Goal: Task Accomplishment & Management: Complete application form

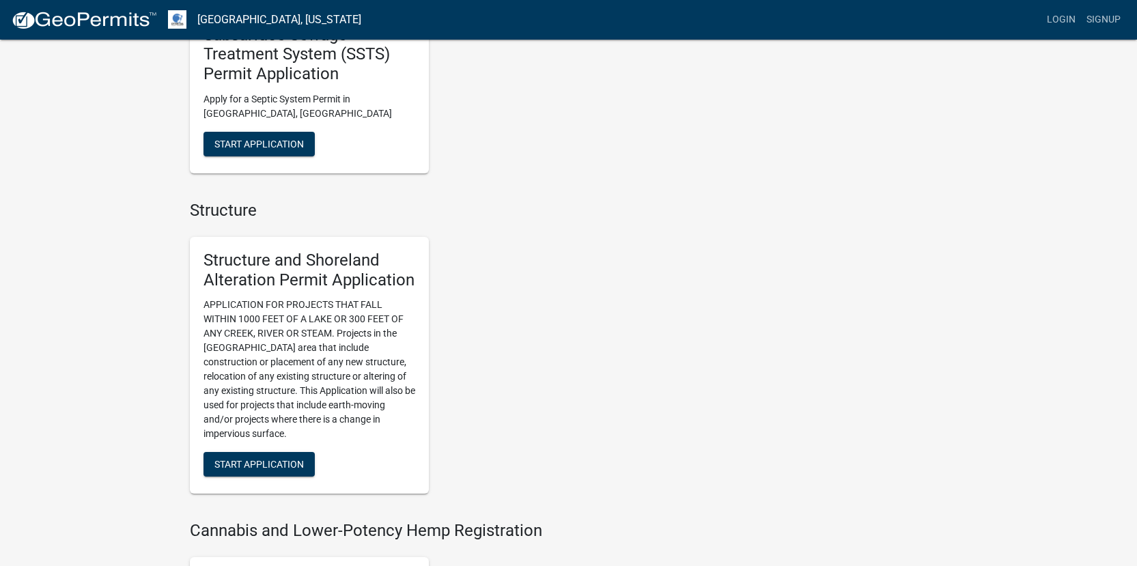
scroll to position [819, 0]
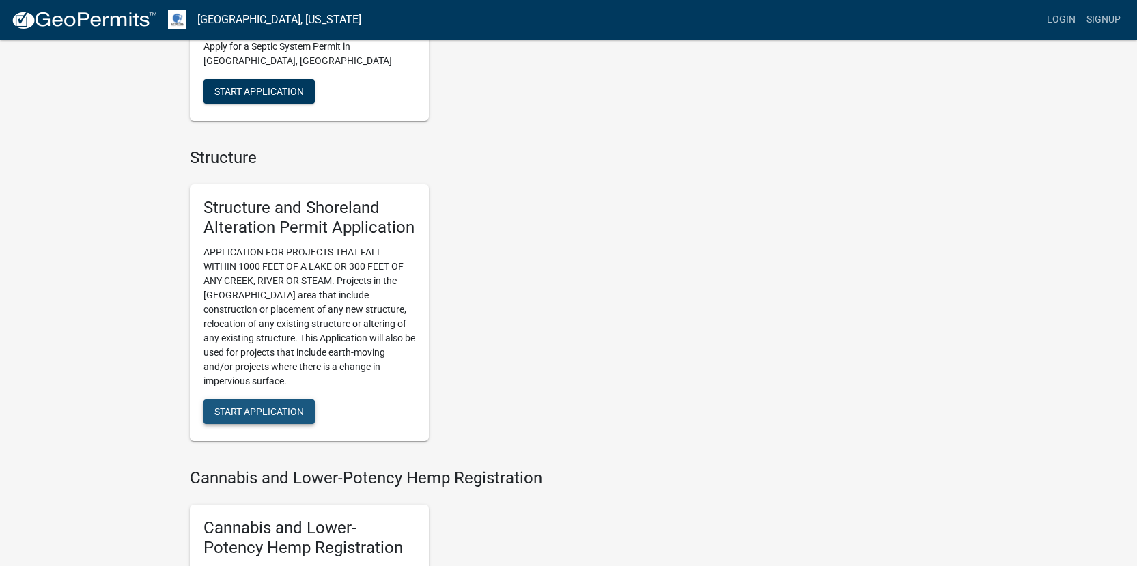
click at [249, 407] on span "Start Application" at bounding box center [258, 411] width 89 height 11
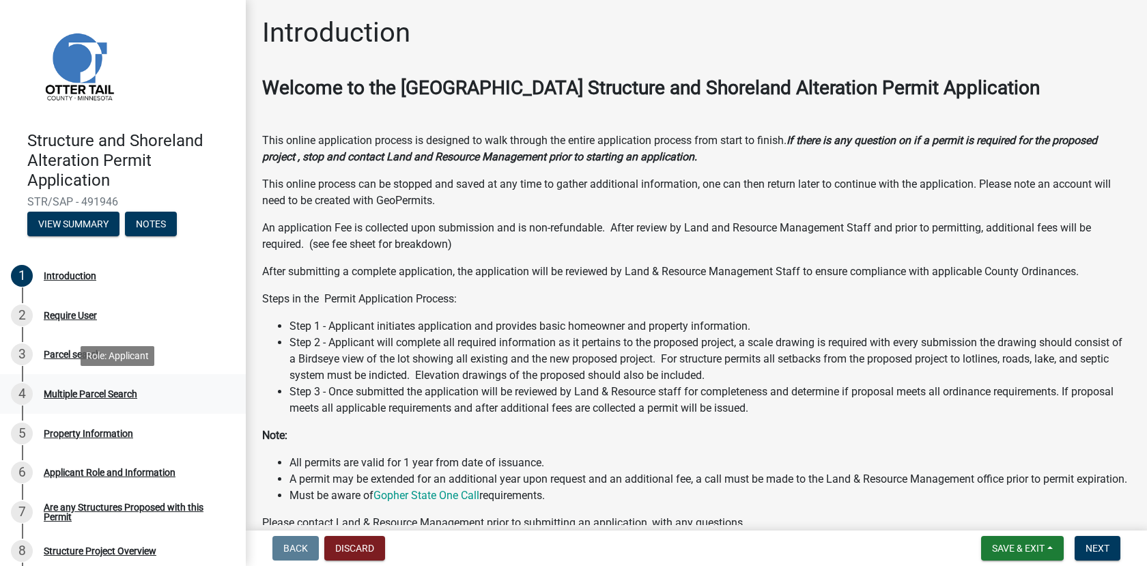
click at [83, 391] on div "Multiple Parcel Search" at bounding box center [91, 394] width 94 height 10
click at [1092, 547] on span "Next" at bounding box center [1097, 548] width 24 height 11
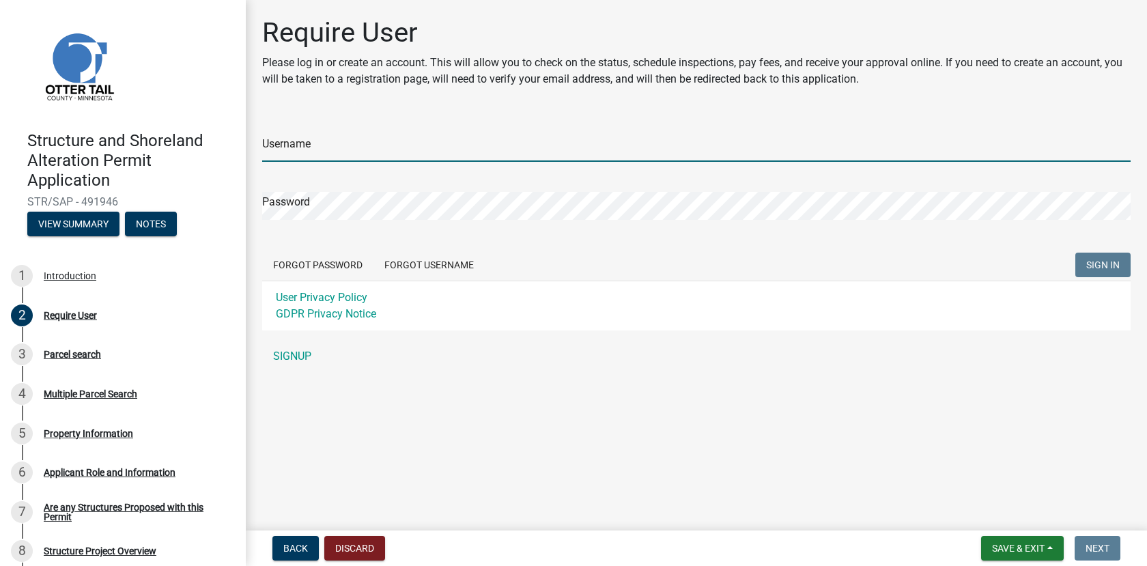
click at [326, 145] on input "Username" at bounding box center [696, 148] width 868 height 28
type input "[EMAIL_ADDRESS][DOMAIN_NAME]"
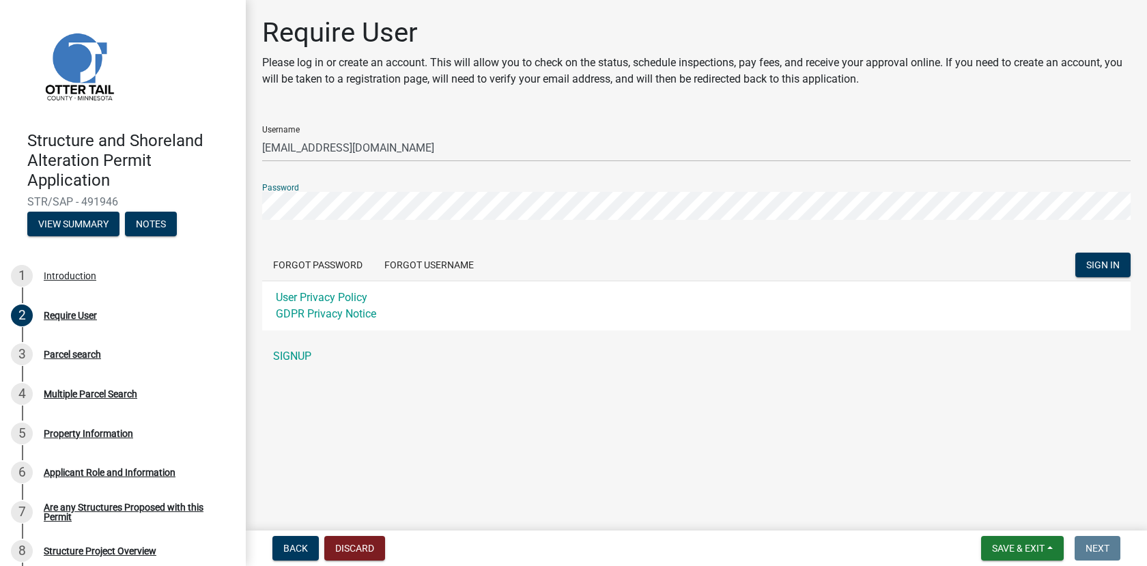
click at [1075, 253] on button "SIGN IN" at bounding box center [1102, 265] width 55 height 25
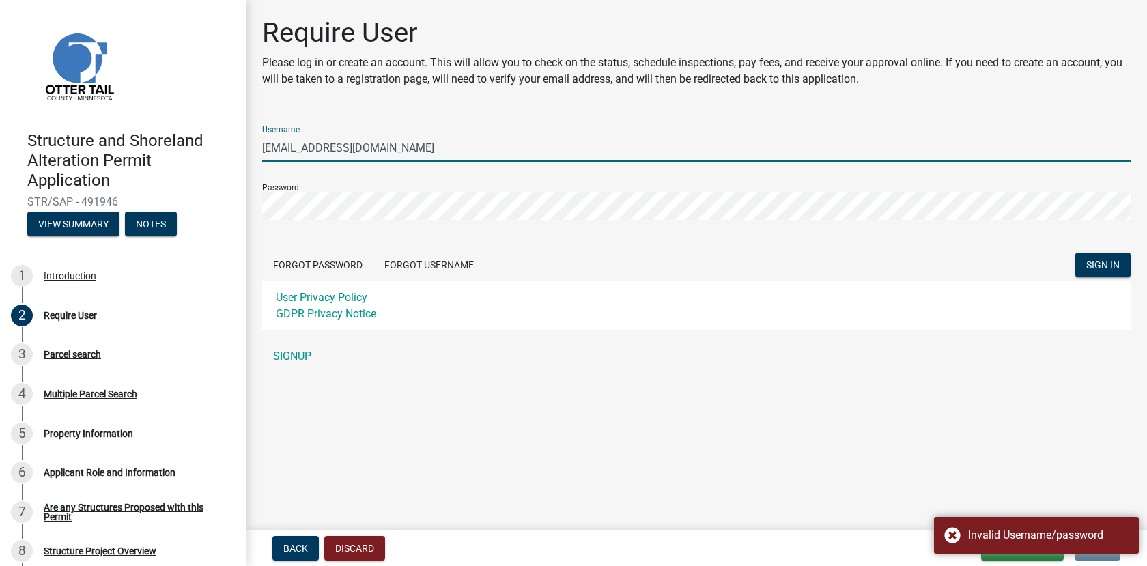
click at [404, 148] on input "[EMAIL_ADDRESS][DOMAIN_NAME]" at bounding box center [696, 148] width 868 height 28
click at [64, 222] on button "View Summary" at bounding box center [73, 224] width 92 height 25
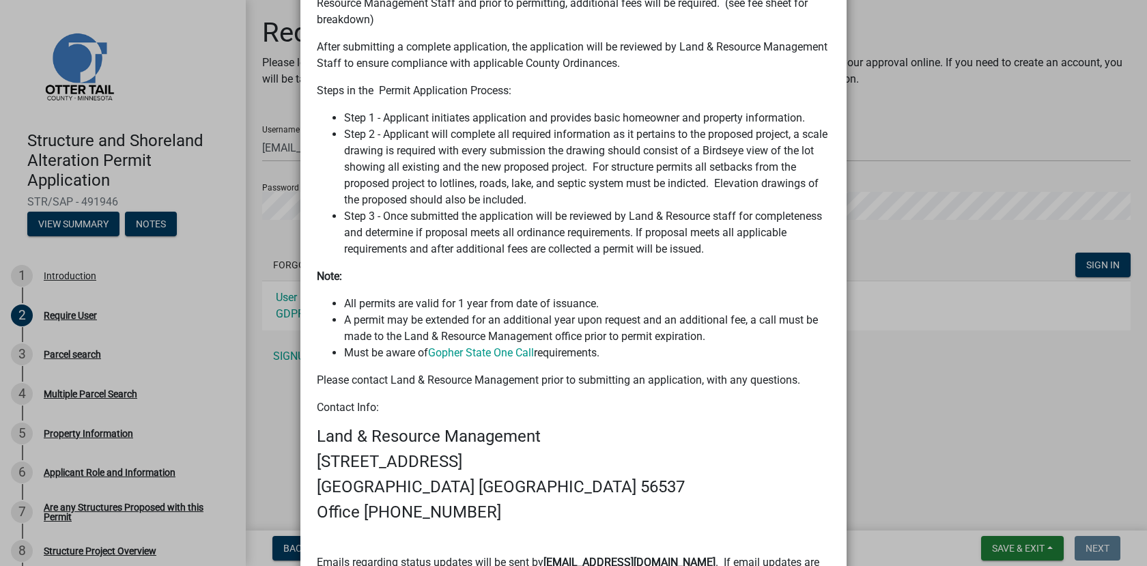
scroll to position [42, 0]
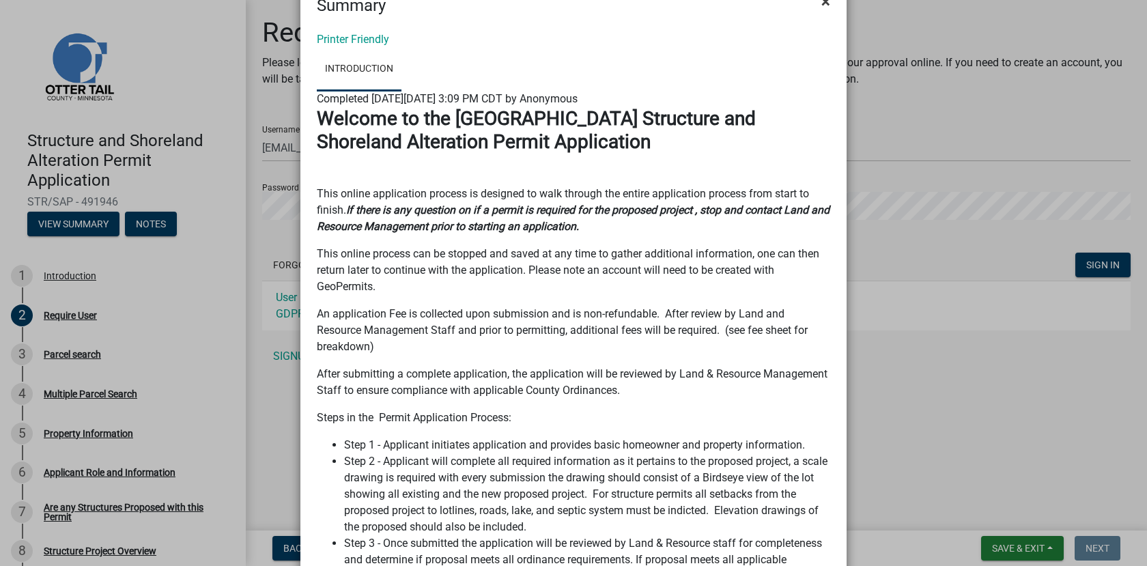
click at [821, 5] on span "×" at bounding box center [825, 1] width 9 height 19
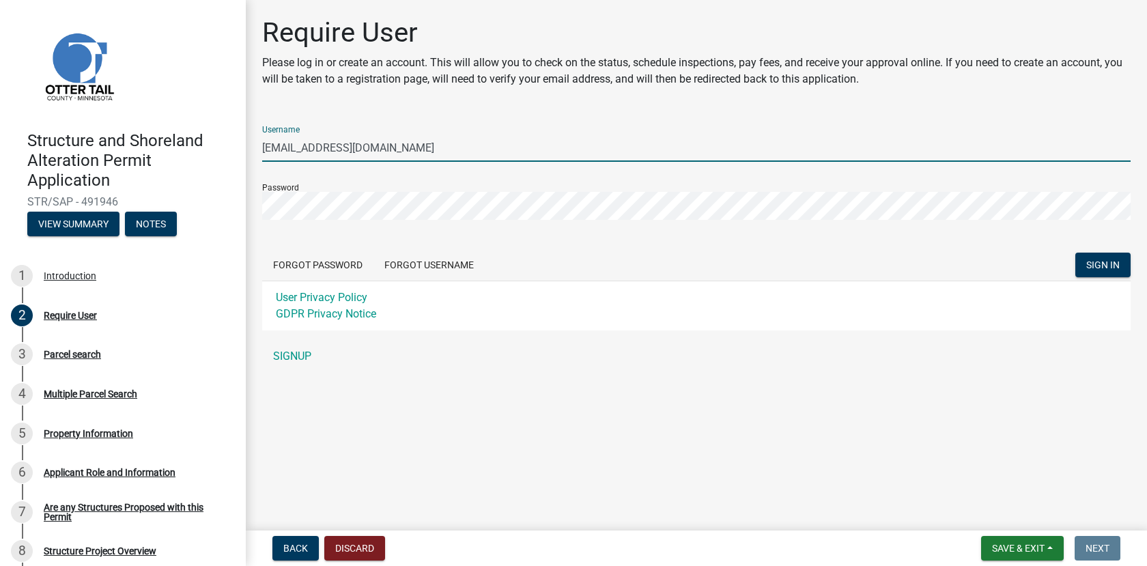
click at [412, 150] on input "[EMAIL_ADDRESS][DOMAIN_NAME]" at bounding box center [696, 148] width 868 height 28
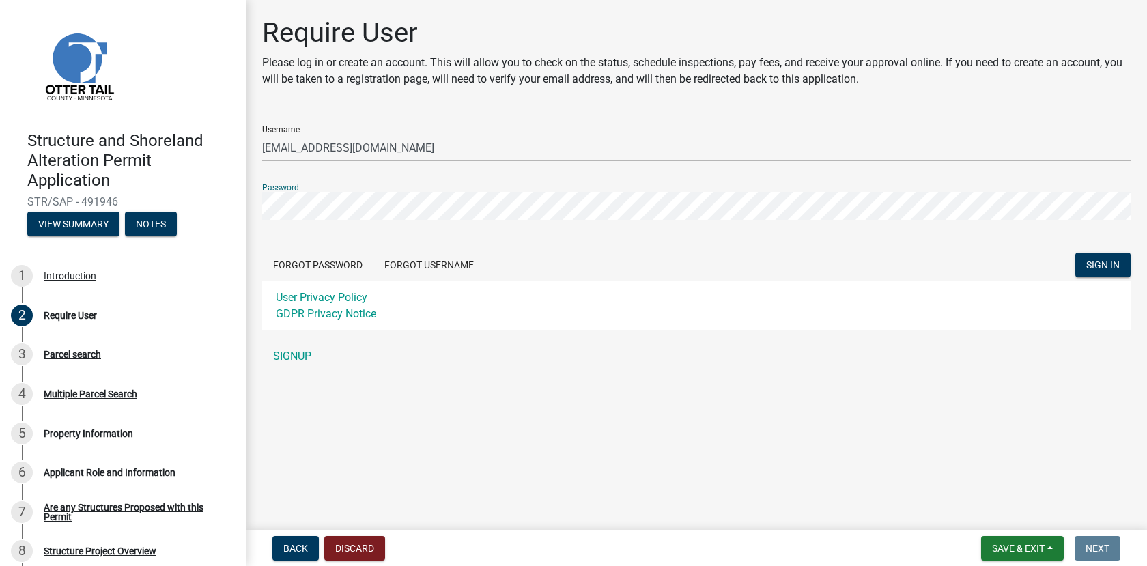
click at [223, 202] on div "Structure and Shoreland Alteration Permit Application STR/SAP - 491946 View Sum…" at bounding box center [573, 283] width 1147 height 566
click at [1075, 253] on button "SIGN IN" at bounding box center [1102, 265] width 55 height 25
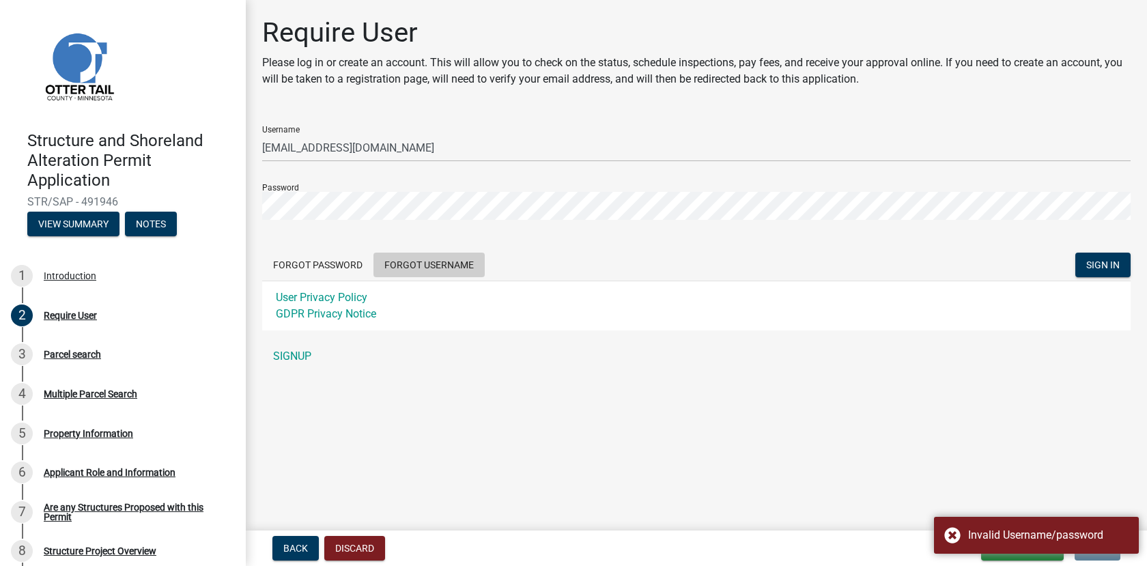
click at [427, 264] on button "Forgot Username" at bounding box center [428, 265] width 111 height 25
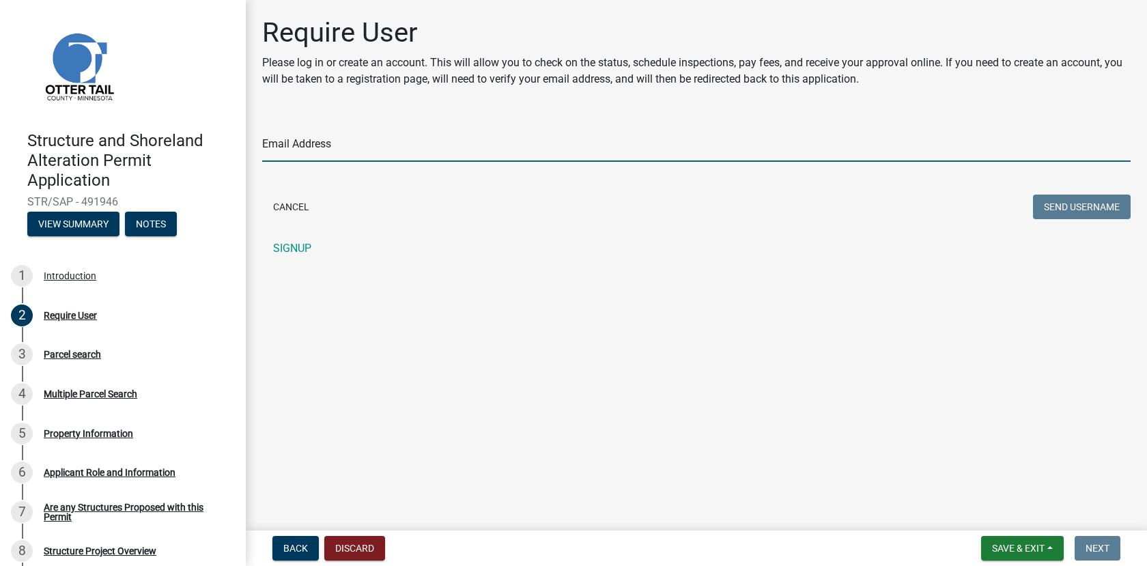
click at [360, 152] on input "Email Address" at bounding box center [696, 148] width 868 height 28
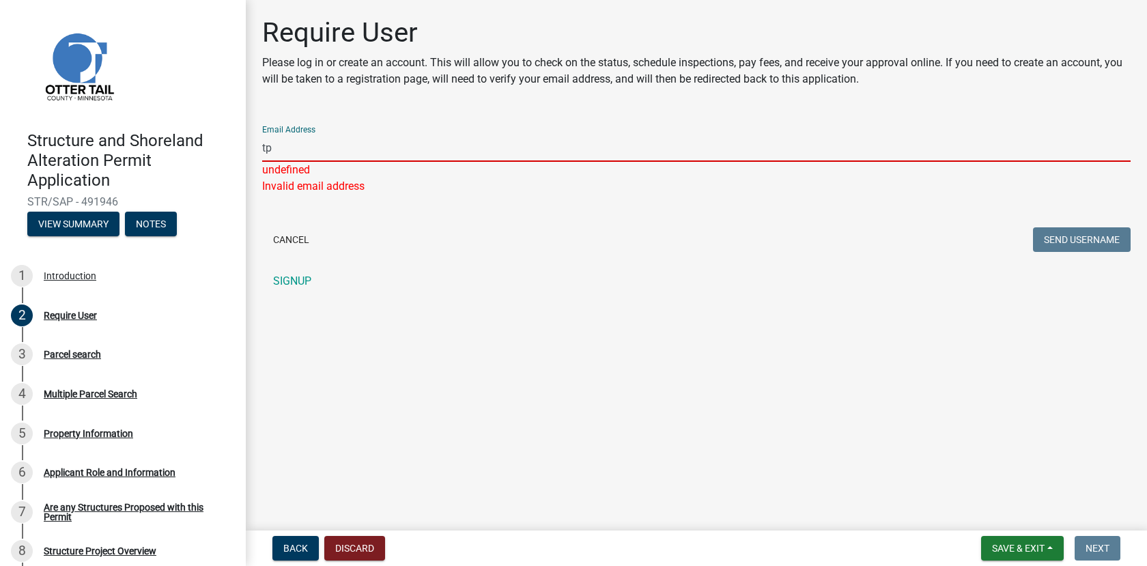
type input "t"
type input "m"
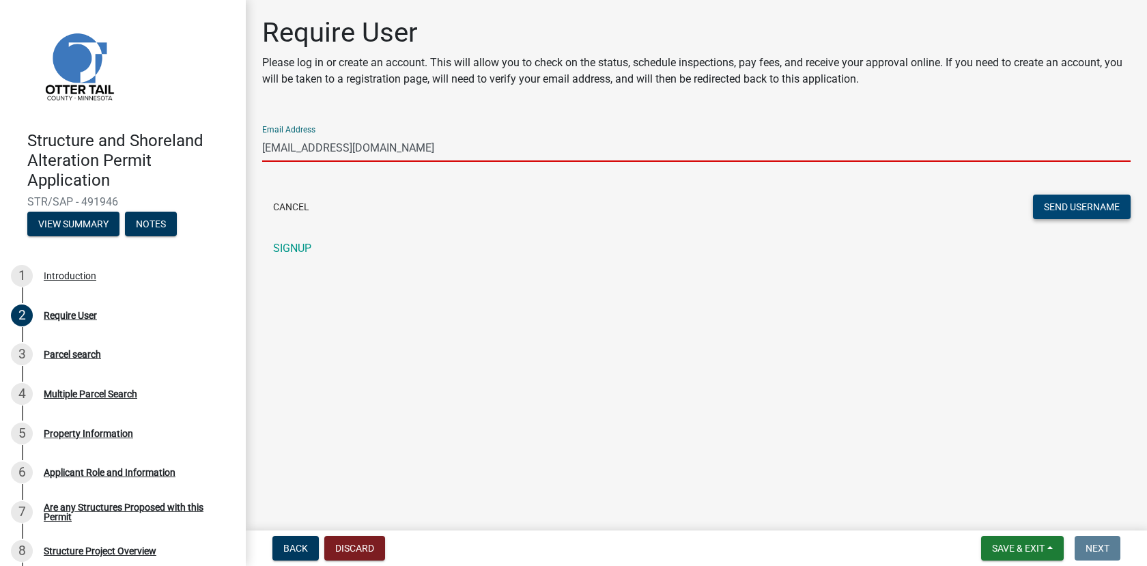
type input "[EMAIL_ADDRESS][DOMAIN_NAME]"
click at [1081, 201] on button "Send Username" at bounding box center [1082, 207] width 98 height 25
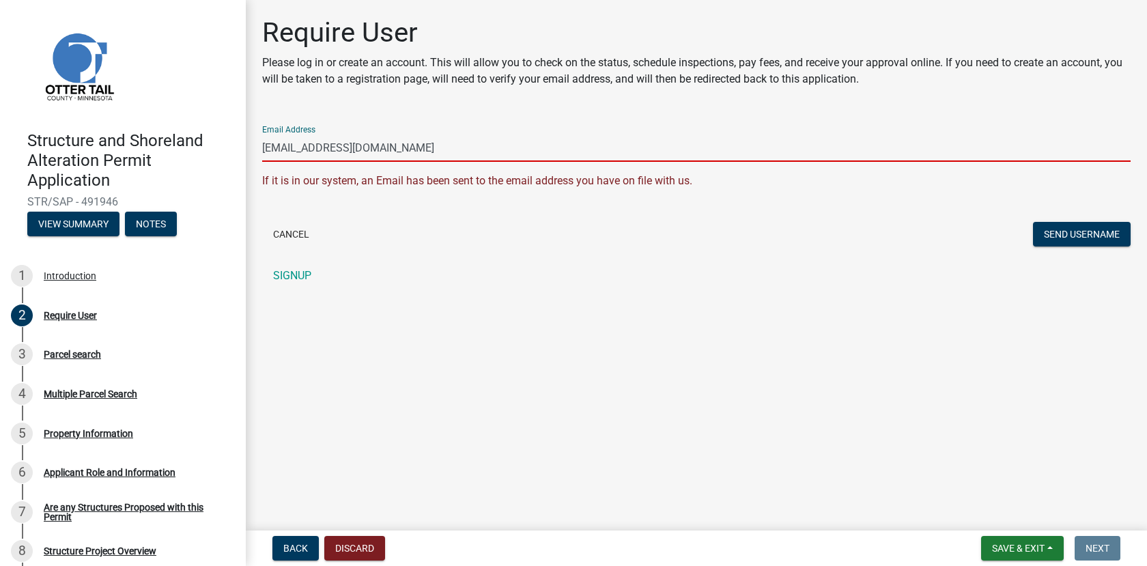
drag, startPoint x: 407, startPoint y: 145, endPoint x: 251, endPoint y: 150, distance: 156.4
click at [251, 150] on div "Require User Please log in or create an account. This will allow you to check o…" at bounding box center [696, 158] width 901 height 285
click at [359, 149] on input "[EMAIL_ADDRESS][DOMAIN_NAME]" at bounding box center [696, 148] width 868 height 28
click at [296, 546] on span "Back" at bounding box center [295, 548] width 25 height 11
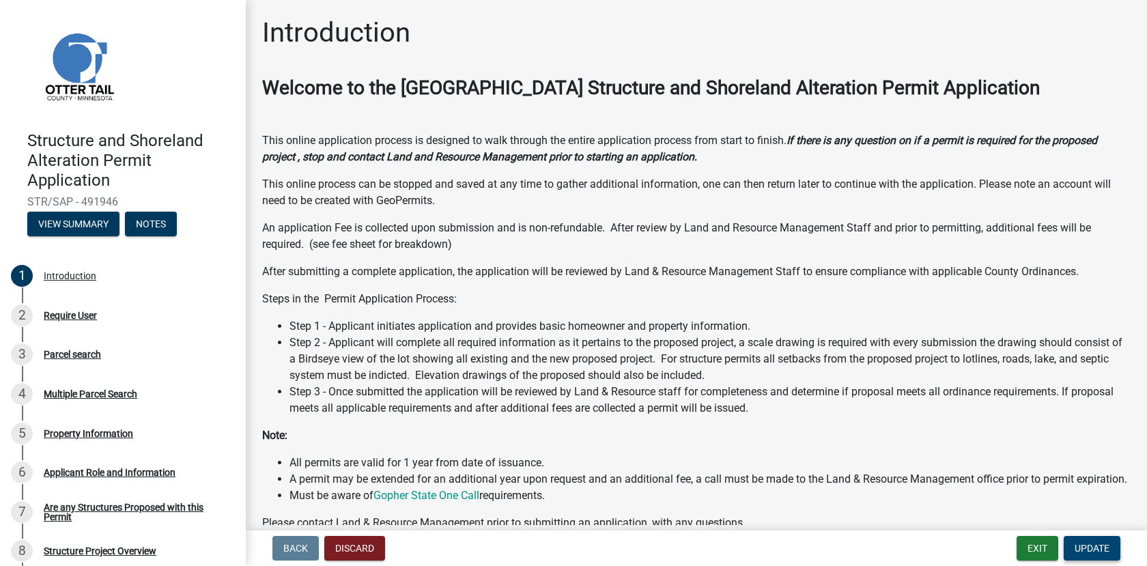
click at [1081, 547] on span "Update" at bounding box center [1092, 548] width 35 height 11
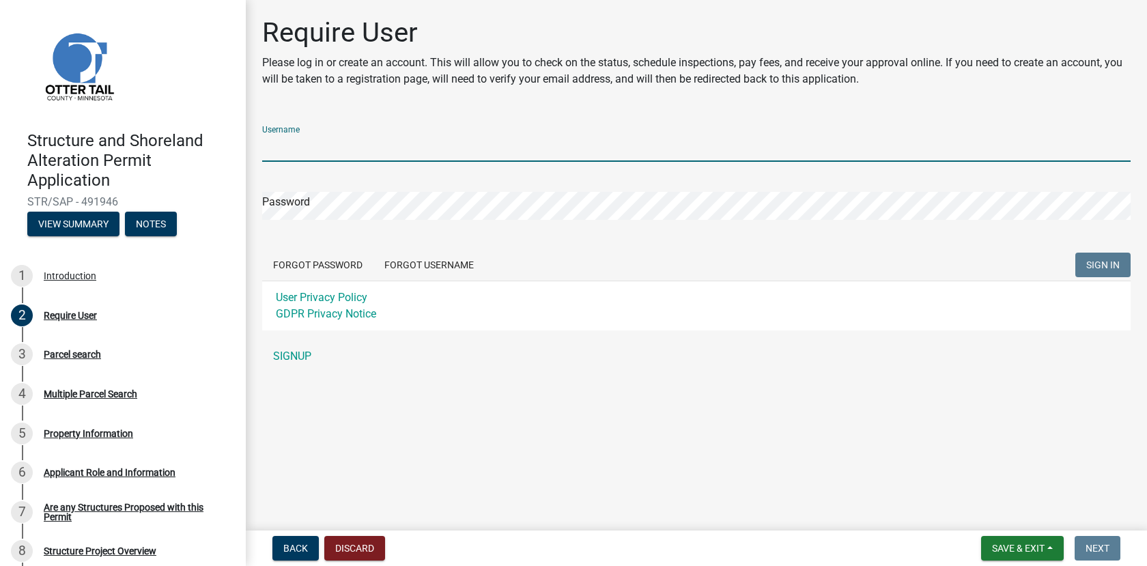
click at [329, 148] on input "Username" at bounding box center [696, 148] width 868 height 28
type input "[EMAIL_ADDRESS][DOMAIN_NAME]"
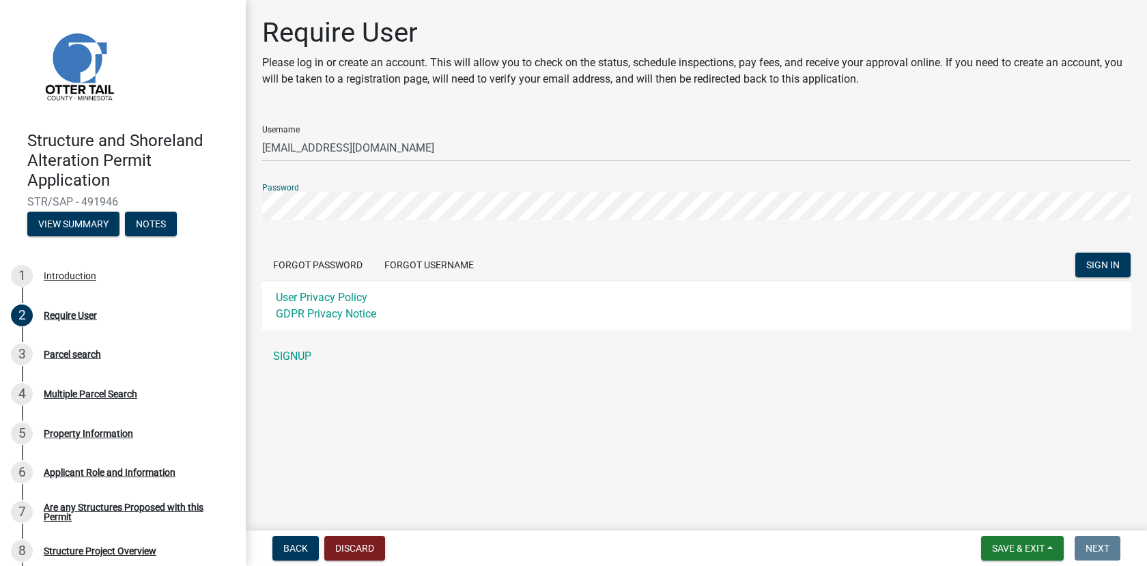
click at [1075, 253] on button "SIGN IN" at bounding box center [1102, 265] width 55 height 25
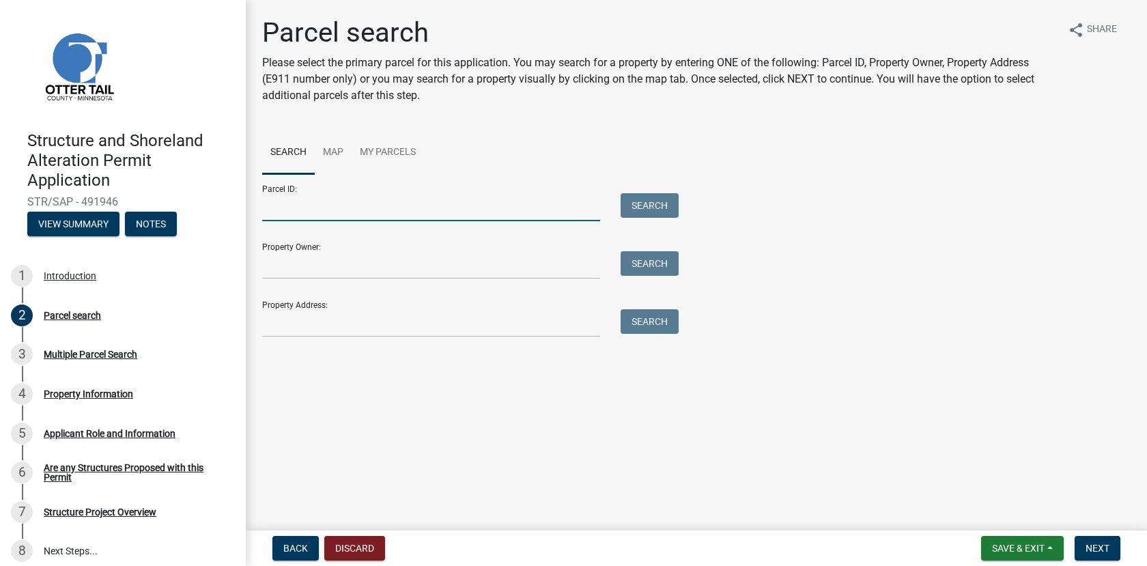
click at [279, 205] on input "Parcel ID:" at bounding box center [431, 207] width 338 height 28
type input "20000990318000"
click at [657, 206] on button "Search" at bounding box center [650, 205] width 58 height 25
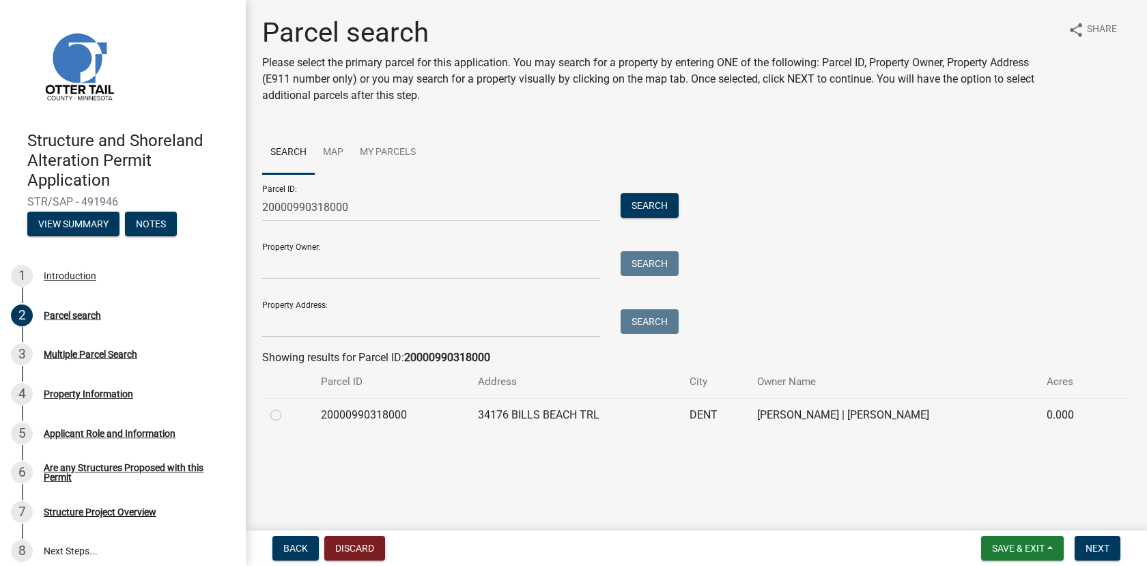
click at [287, 407] on label at bounding box center [287, 407] width 0 height 0
click at [287, 414] on input "radio" at bounding box center [291, 411] width 9 height 9
radio input "true"
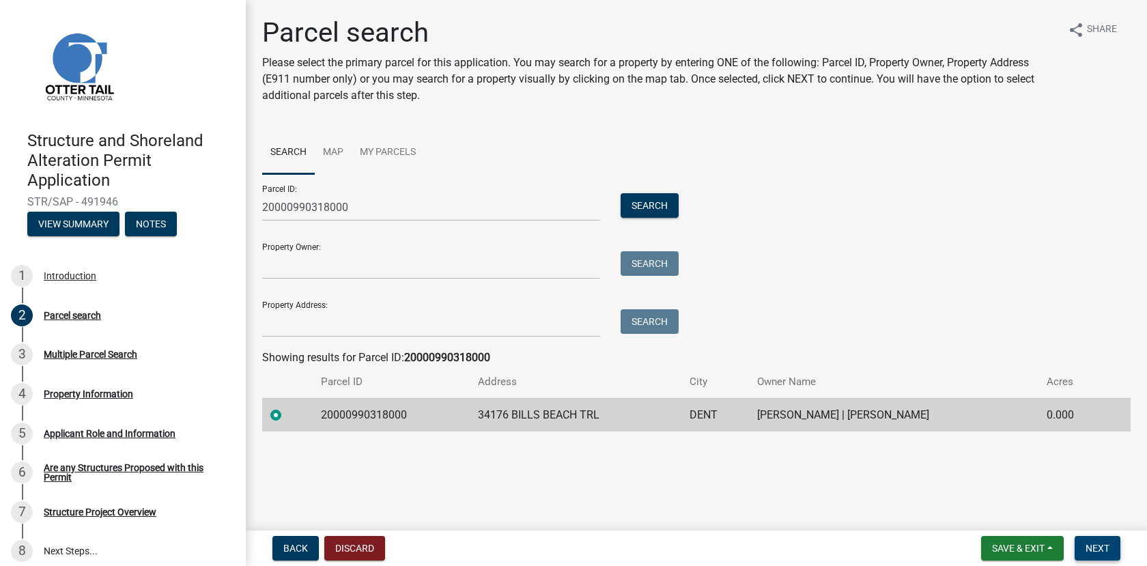
click at [1098, 548] on span "Next" at bounding box center [1097, 548] width 24 height 11
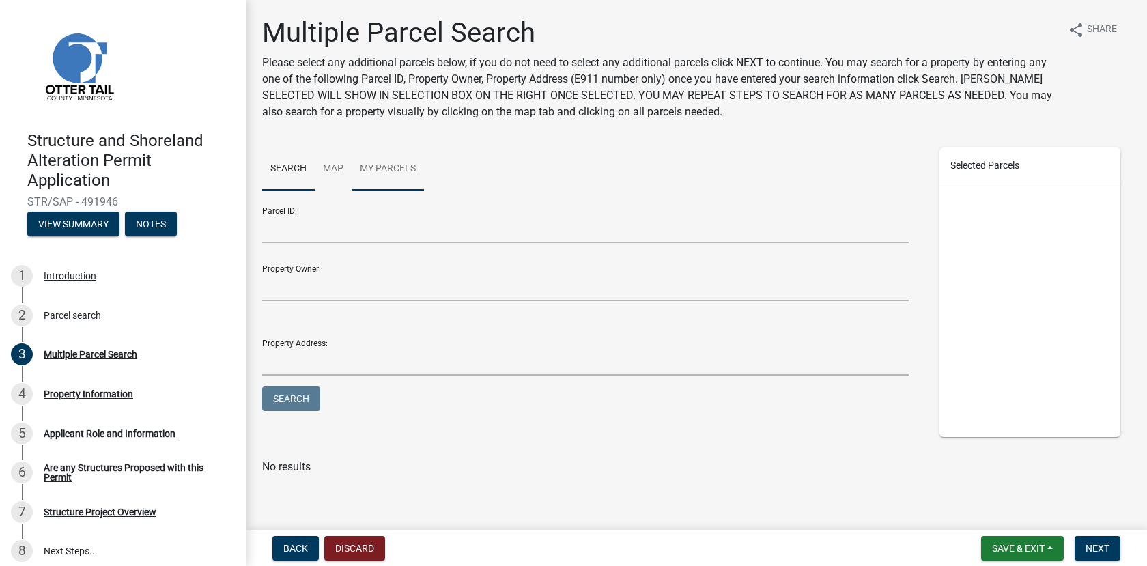
click at [390, 171] on link "My Parcels" at bounding box center [388, 169] width 72 height 44
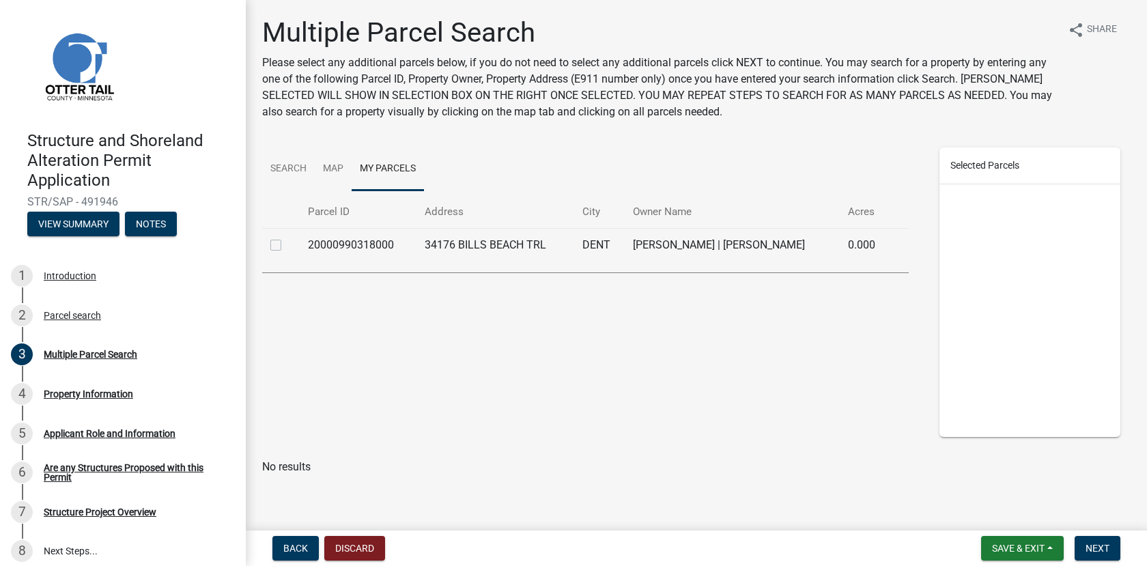
click at [287, 237] on label at bounding box center [287, 237] width 0 height 0
click at [287, 245] on input "checkbox" at bounding box center [291, 241] width 9 height 9
checkbox input "true"
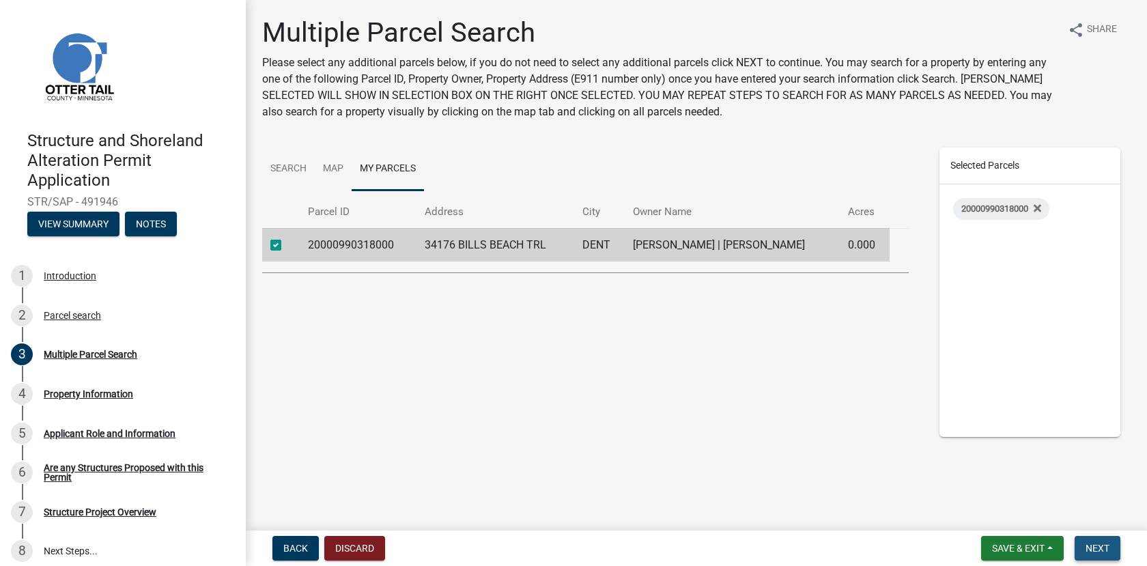
click at [1095, 549] on span "Next" at bounding box center [1097, 548] width 24 height 11
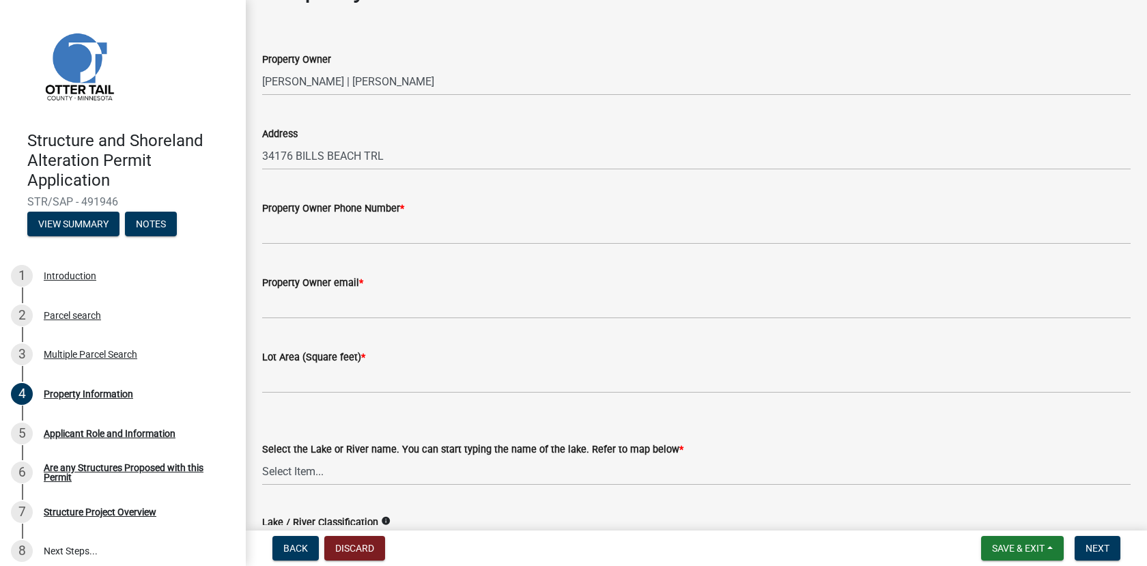
scroll to position [137, 0]
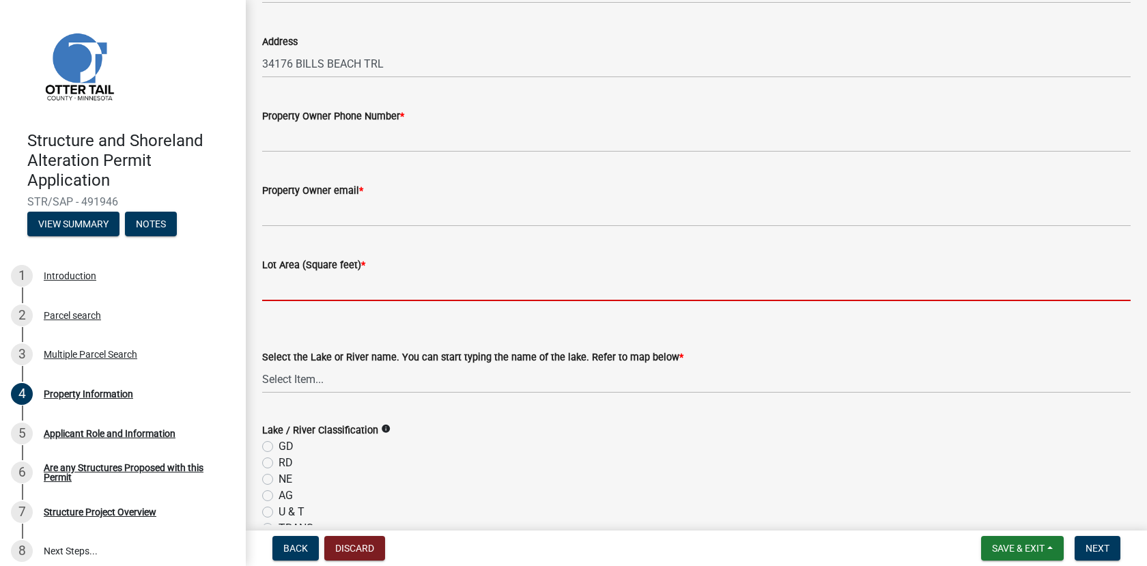
click at [299, 284] on input "text" at bounding box center [696, 287] width 868 height 28
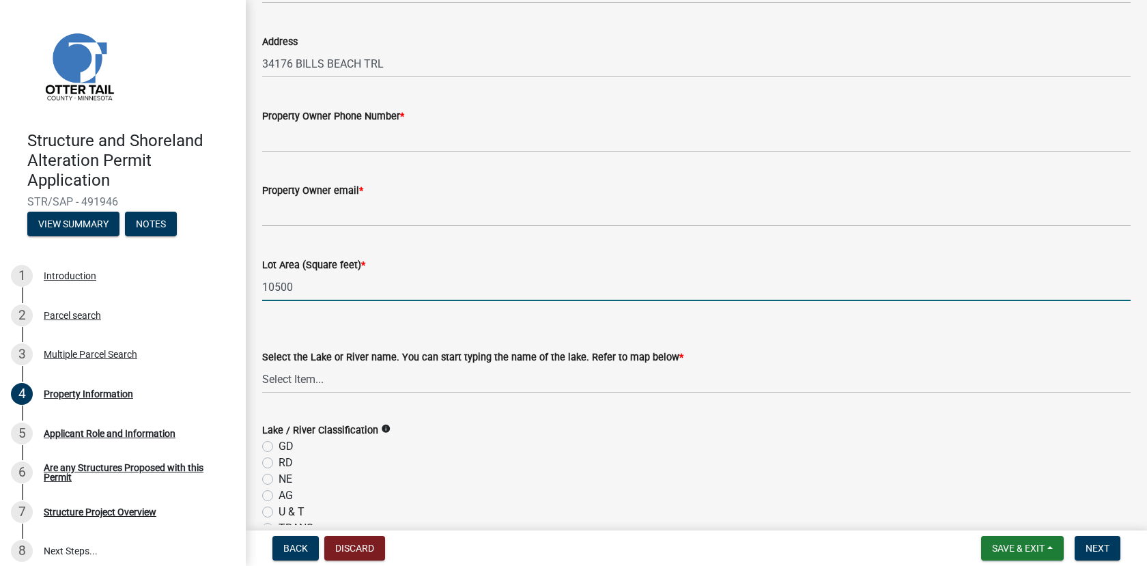
drag, startPoint x: 294, startPoint y: 286, endPoint x: 277, endPoint y: 289, distance: 16.6
click at [277, 289] on input "10500" at bounding box center [696, 287] width 868 height 28
type input "10498"
click at [313, 380] on select "Select Item... None [PERSON_NAME] 56-031 [PERSON_NAME] 56-118 [PERSON_NAME] 56-…" at bounding box center [696, 379] width 868 height 28
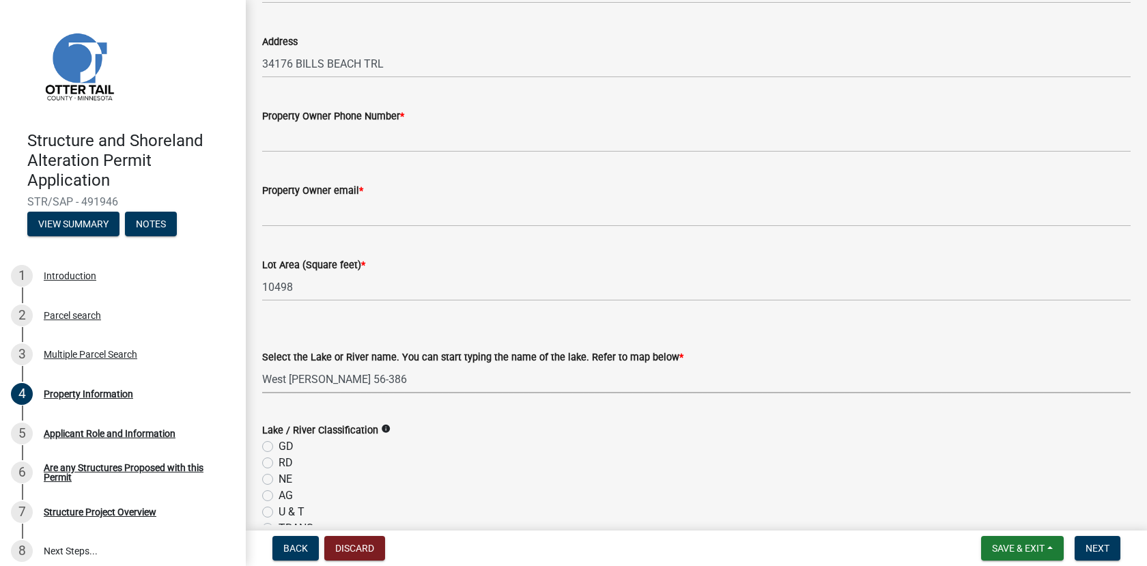
click at [262, 365] on select "Select Item... None [PERSON_NAME] 56-031 [PERSON_NAME] 56-118 [PERSON_NAME] 56-…" at bounding box center [696, 379] width 868 height 28
select select "575c96c9-b999-4e4a-9e4c-af57e33bf89a"
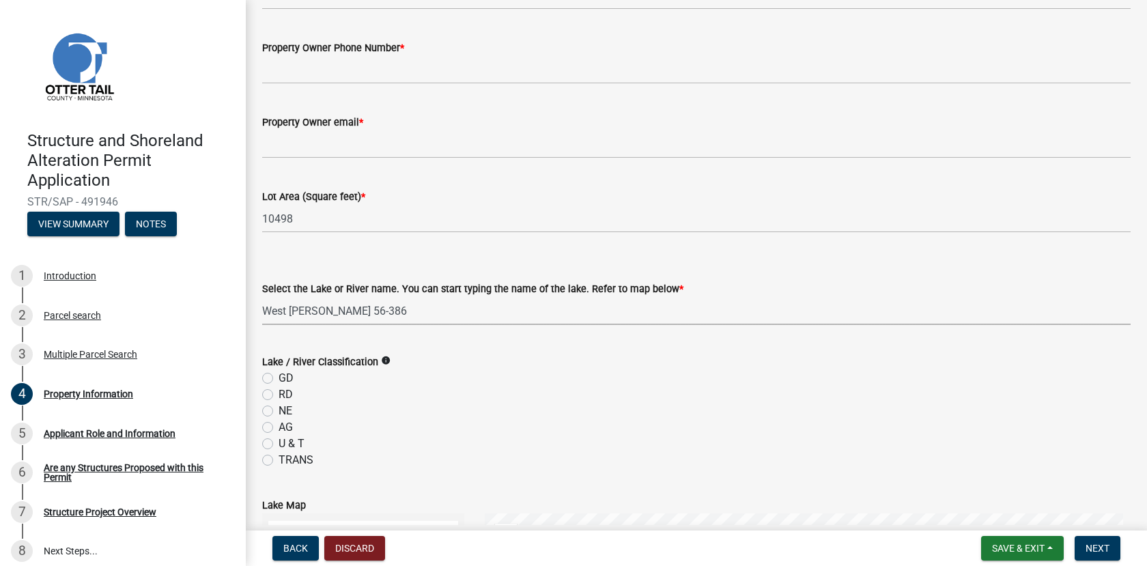
scroll to position [273, 0]
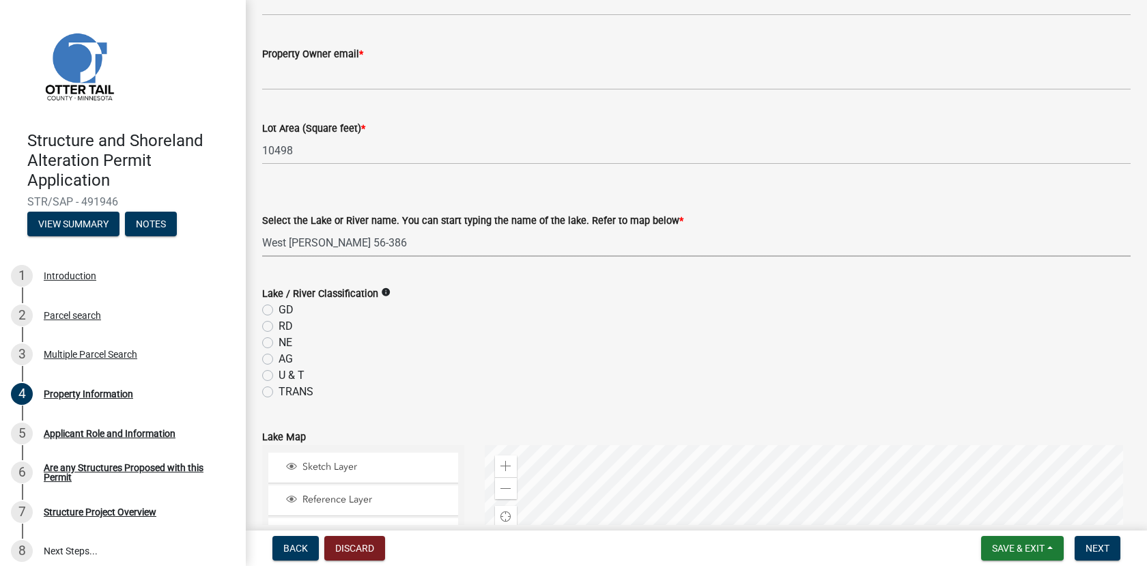
click at [382, 291] on icon "info" at bounding box center [386, 292] width 10 height 10
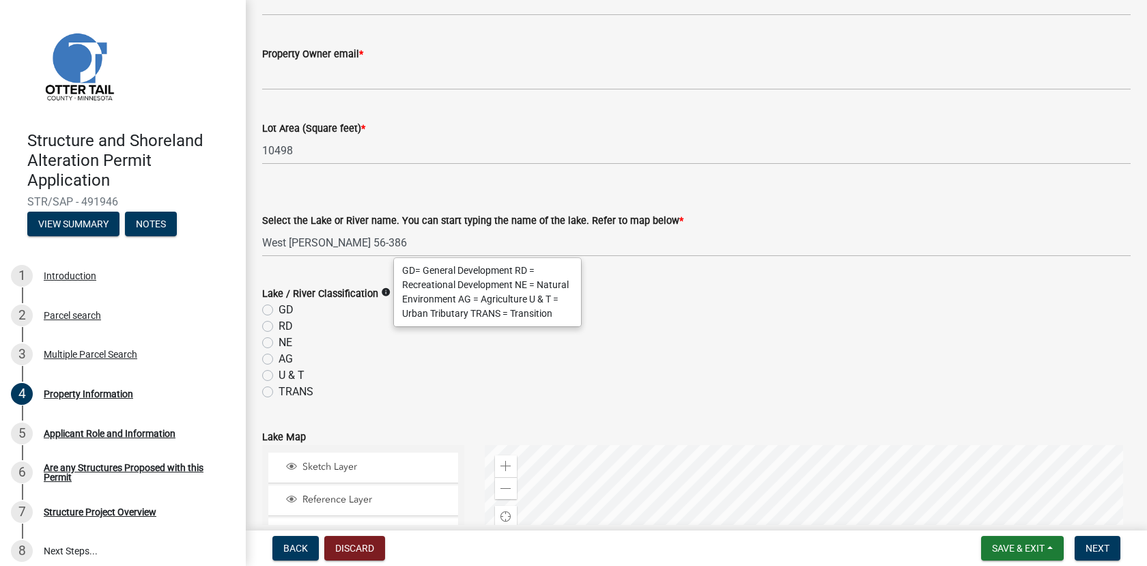
click at [279, 308] on label "GD" at bounding box center [286, 310] width 15 height 16
click at [279, 308] on input "GD" at bounding box center [283, 306] width 9 height 9
radio input "true"
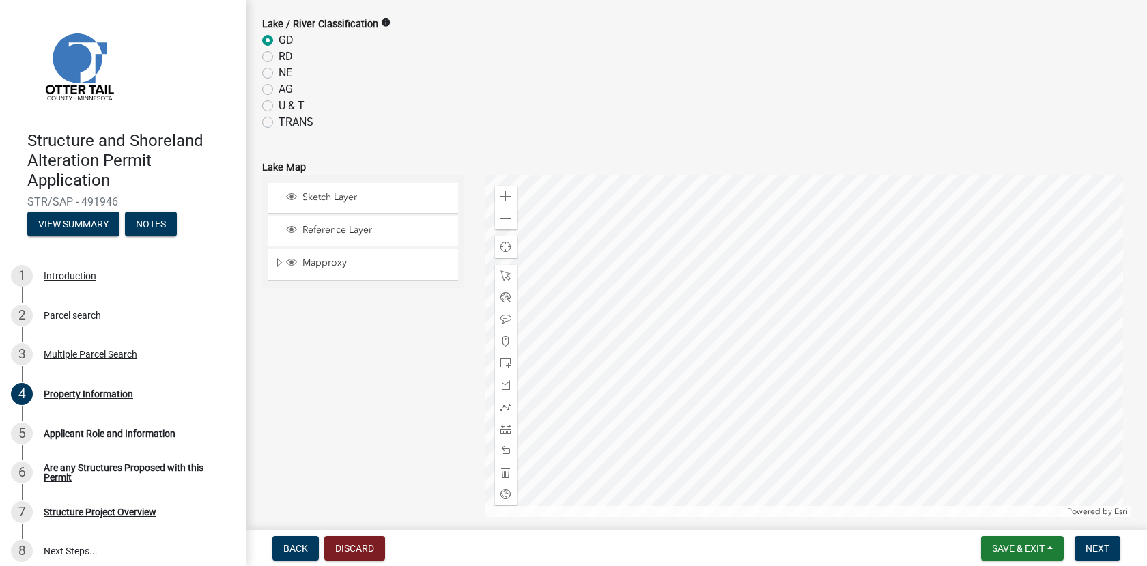
scroll to position [546, 0]
click at [789, 347] on div at bounding box center [808, 342] width 647 height 341
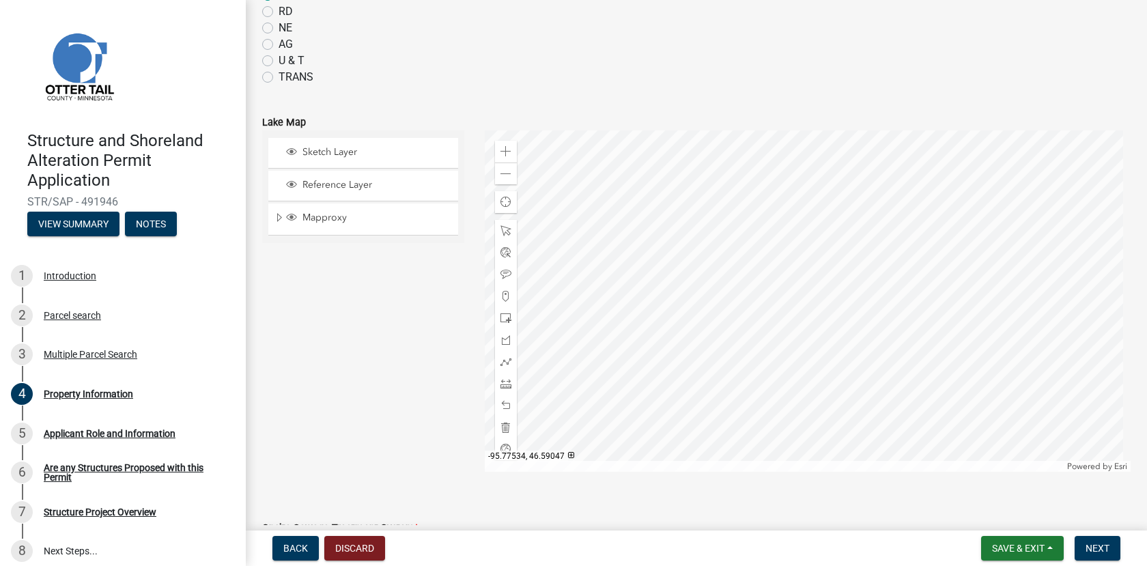
scroll to position [580, 0]
click at [903, 258] on div at bounding box center [808, 308] width 647 height 341
click at [380, 333] on div "Sketch Layer Reference Layer Mapproxy Municipalities Corporate Limits Low Level…" at bounding box center [363, 308] width 223 height 341
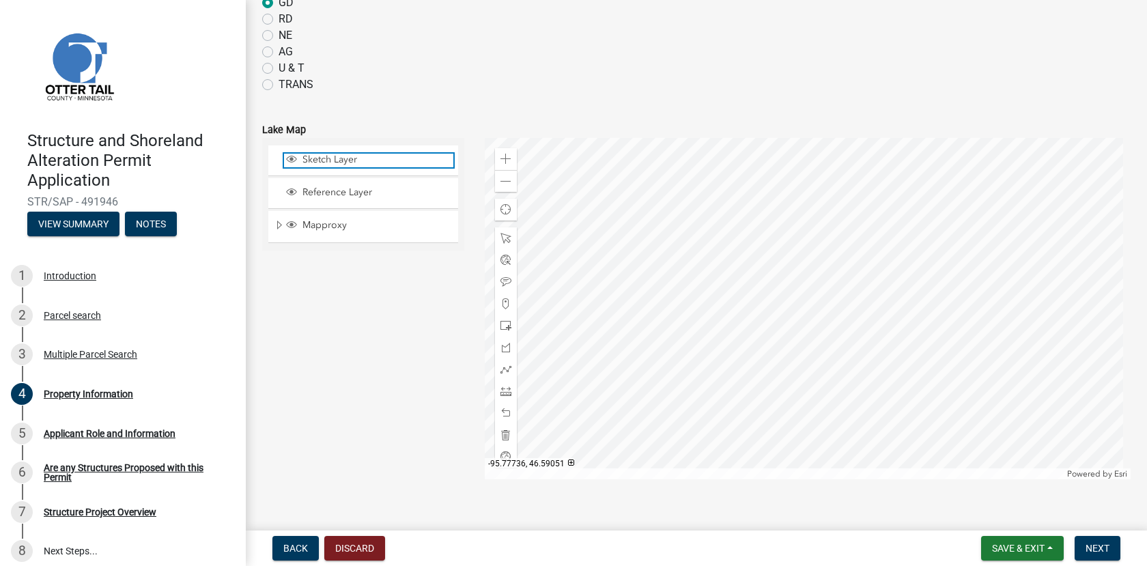
click at [332, 154] on span "Sketch Layer" at bounding box center [376, 160] width 154 height 12
click at [324, 191] on span "Reference Layer" at bounding box center [376, 192] width 154 height 12
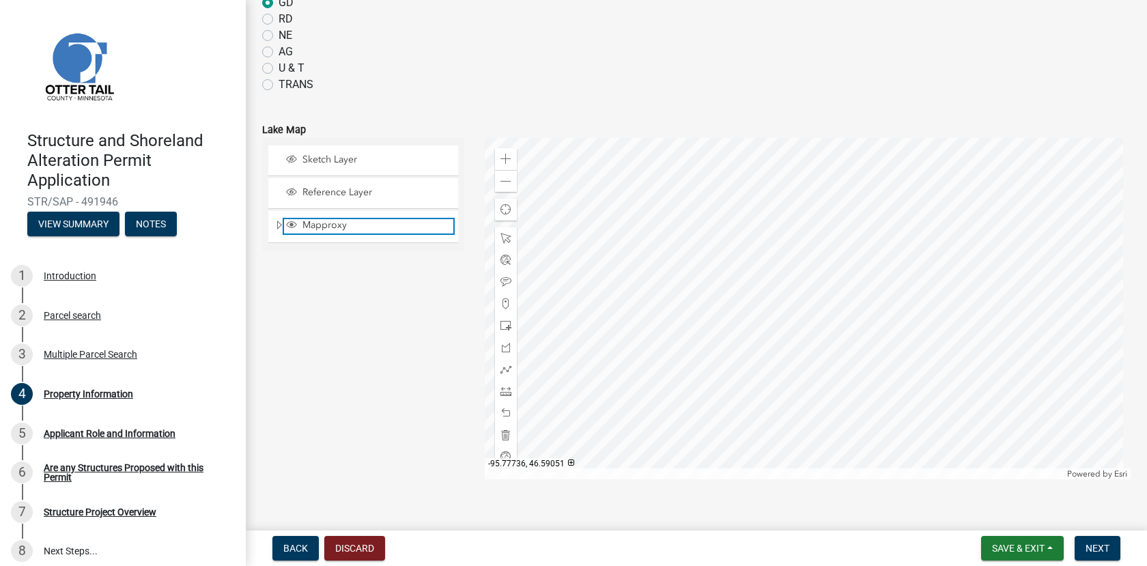
click at [321, 222] on span "Mapproxy" at bounding box center [376, 225] width 154 height 12
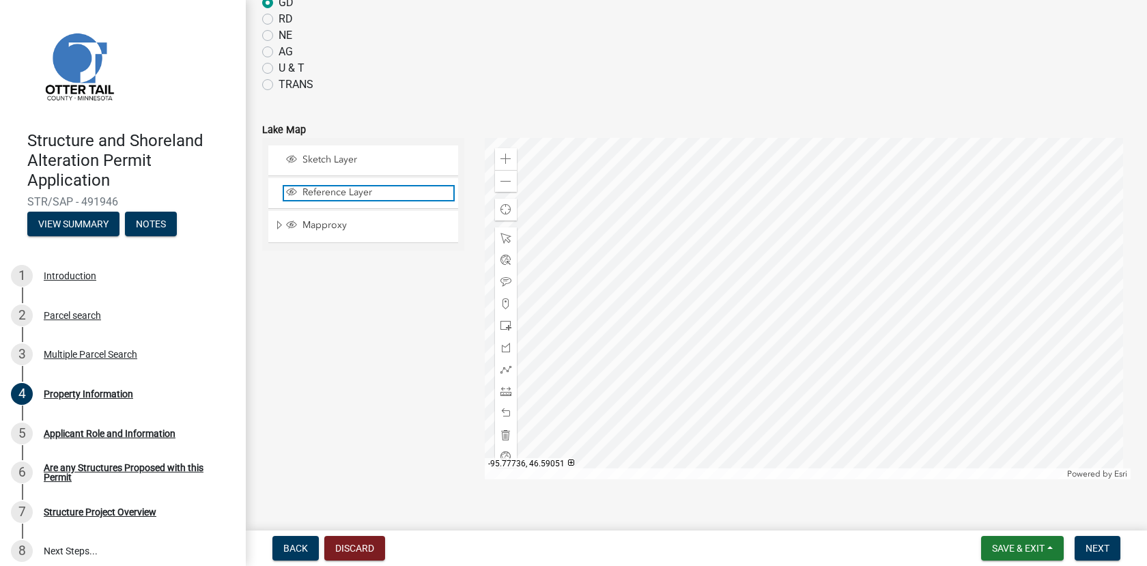
click at [332, 190] on span "Reference Layer" at bounding box center [376, 192] width 154 height 12
click at [335, 161] on span "Sketch Layer" at bounding box center [376, 160] width 154 height 12
click at [316, 160] on span "Sketch Layer" at bounding box center [376, 160] width 154 height 12
click at [324, 192] on span "Reference Layer" at bounding box center [376, 192] width 154 height 12
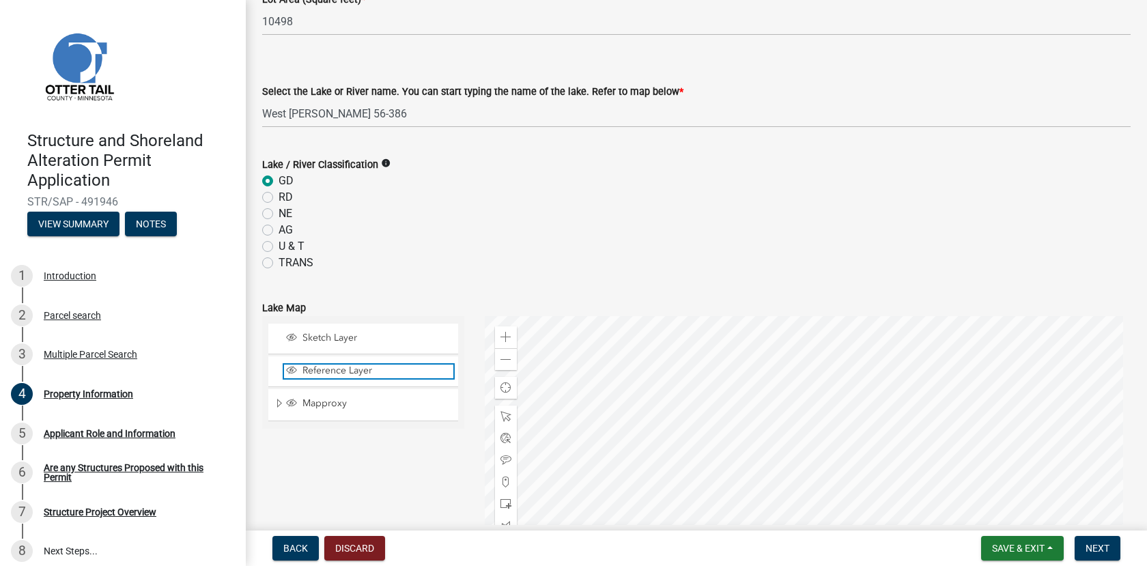
scroll to position [375, 0]
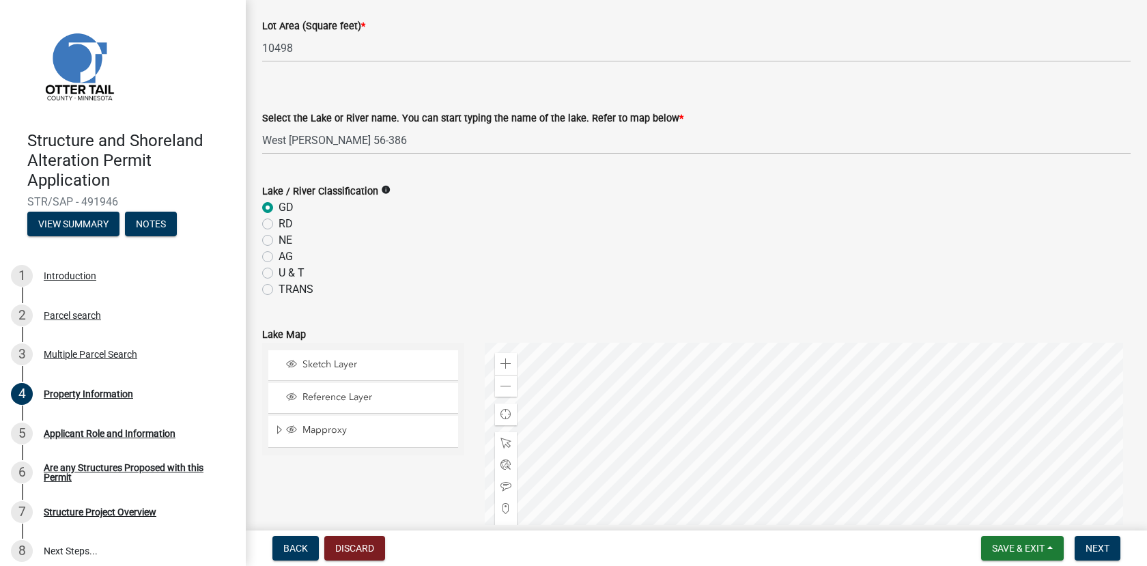
click at [279, 208] on label "GD" at bounding box center [286, 207] width 15 height 16
click at [279, 208] on input "GD" at bounding box center [283, 203] width 9 height 9
click at [279, 226] on label "RD" at bounding box center [286, 224] width 14 height 16
click at [279, 225] on input "RD" at bounding box center [283, 220] width 9 height 9
radio input "true"
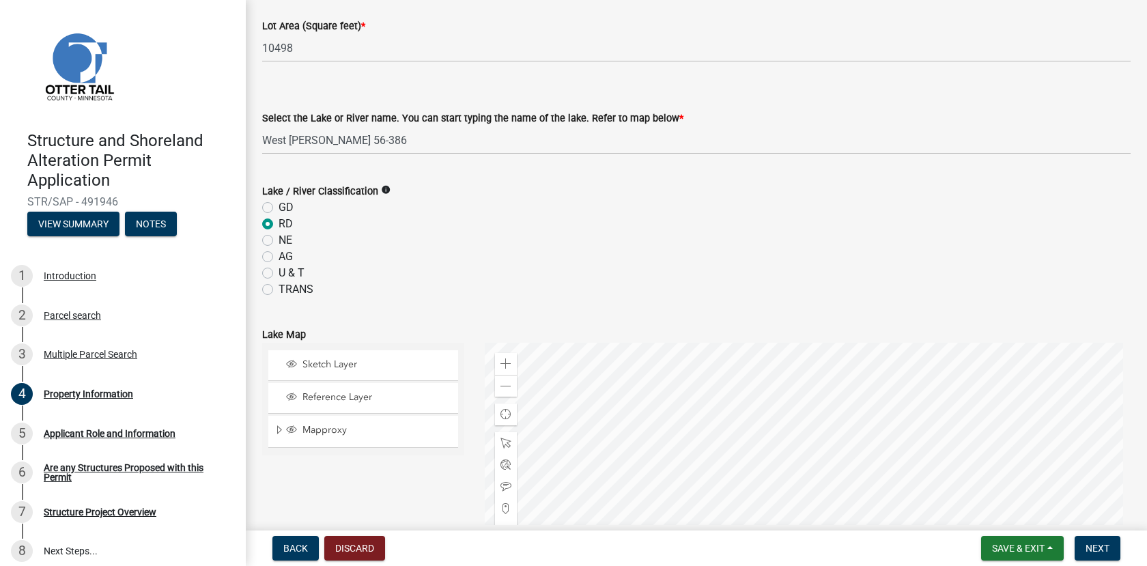
click at [279, 203] on label "GD" at bounding box center [286, 207] width 15 height 16
click at [279, 203] on input "GD" at bounding box center [283, 203] width 9 height 9
radio input "true"
click at [507, 385] on span at bounding box center [505, 386] width 11 height 11
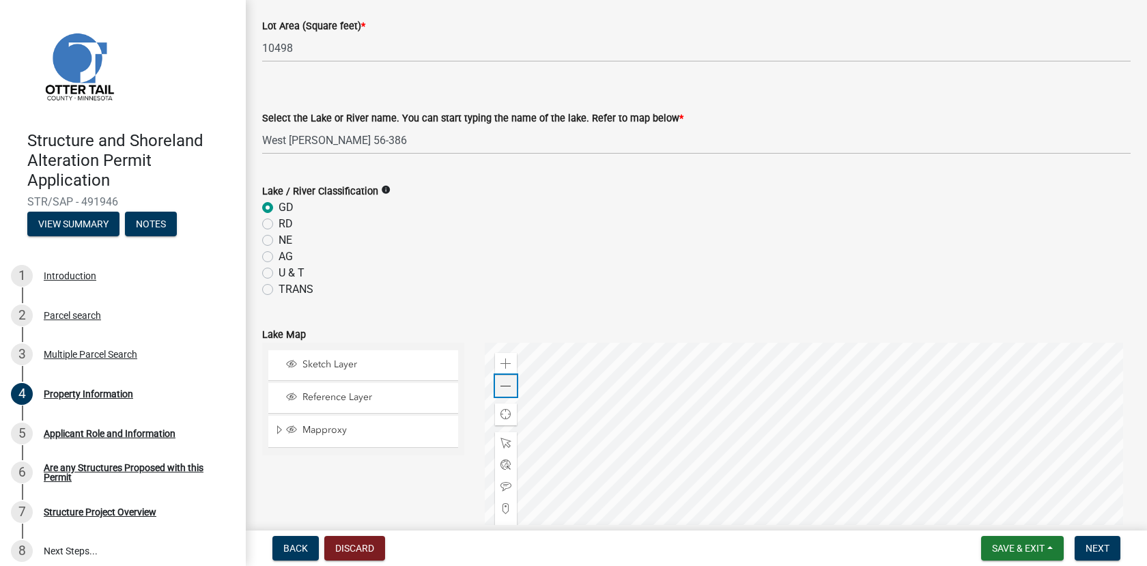
click at [507, 385] on span at bounding box center [505, 386] width 11 height 11
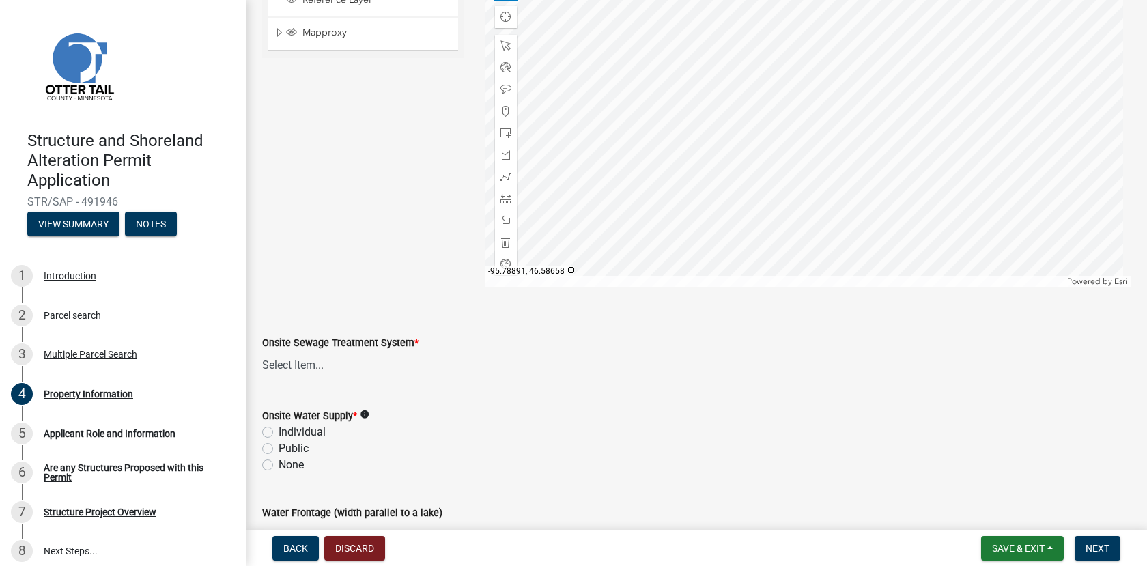
scroll to position [785, 0]
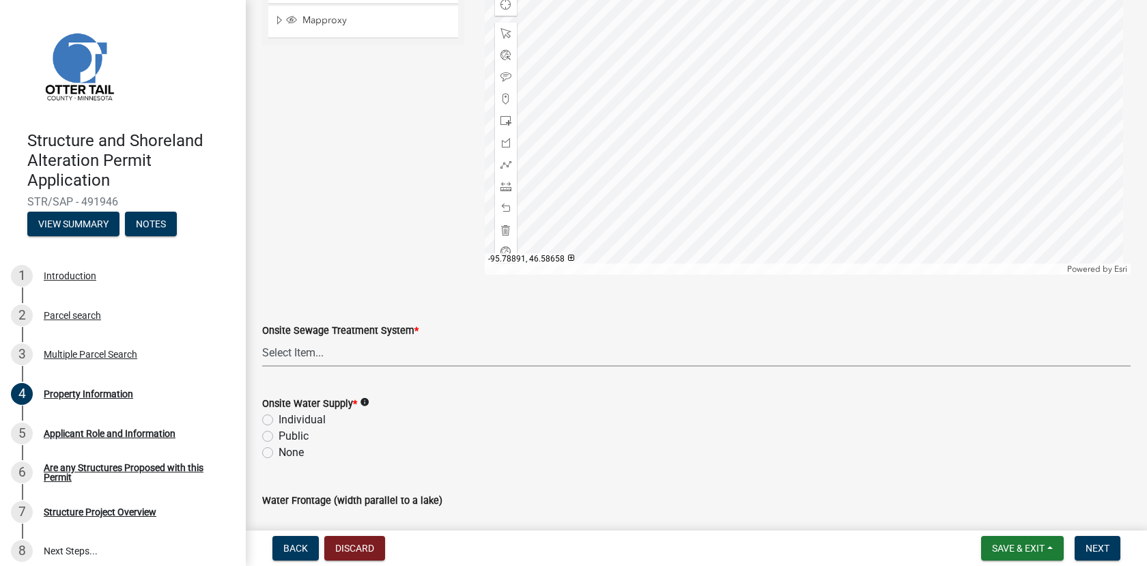
click at [324, 350] on select "Select Item... L&R Certificate of Compliance within 5yrs Compliance Inspection …" at bounding box center [696, 353] width 868 height 28
click at [262, 339] on select "Select Item... L&R Certificate of Compliance within 5yrs Compliance Inspection …" at bounding box center [696, 353] width 868 height 28
select select "bc95ce3f-9706-43bd-97a5-80c1e912429f"
click at [279, 418] on label "Individual" at bounding box center [302, 420] width 47 height 16
click at [279, 418] on input "Individual" at bounding box center [283, 416] width 9 height 9
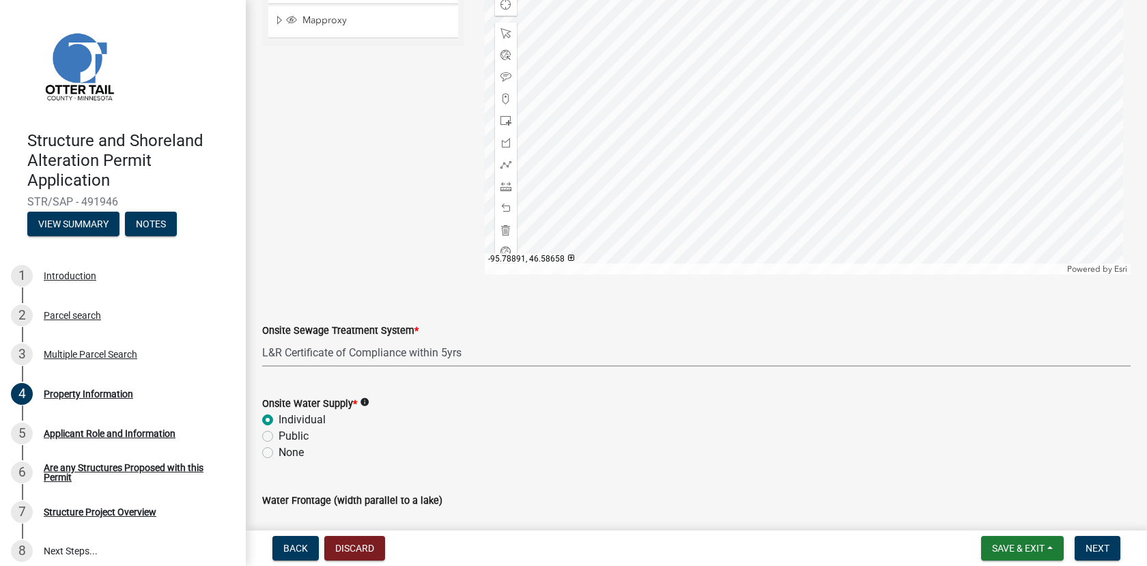
radio input "true"
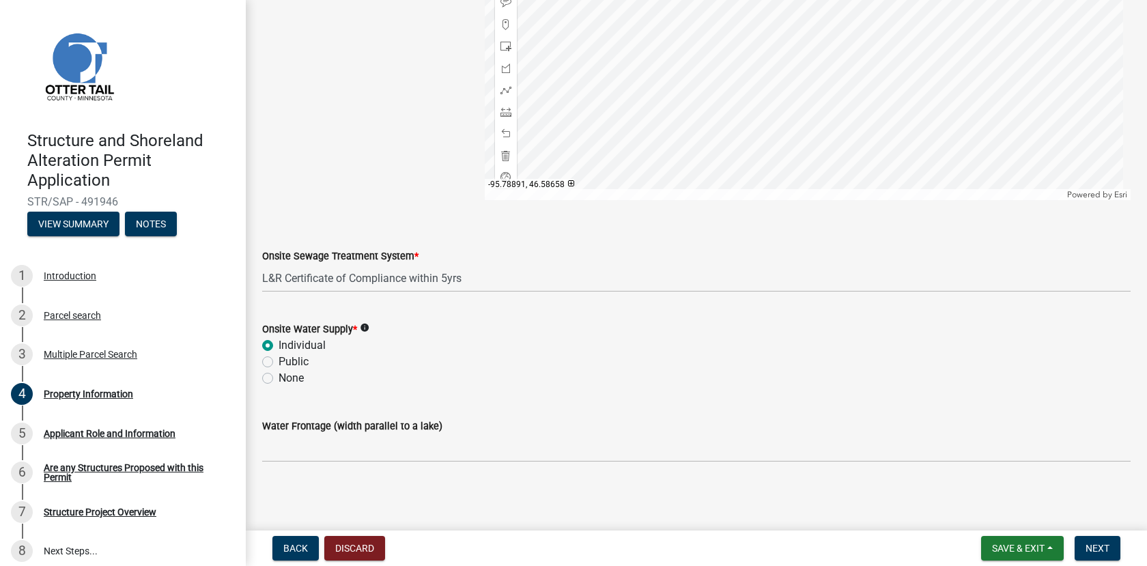
scroll to position [861, 0]
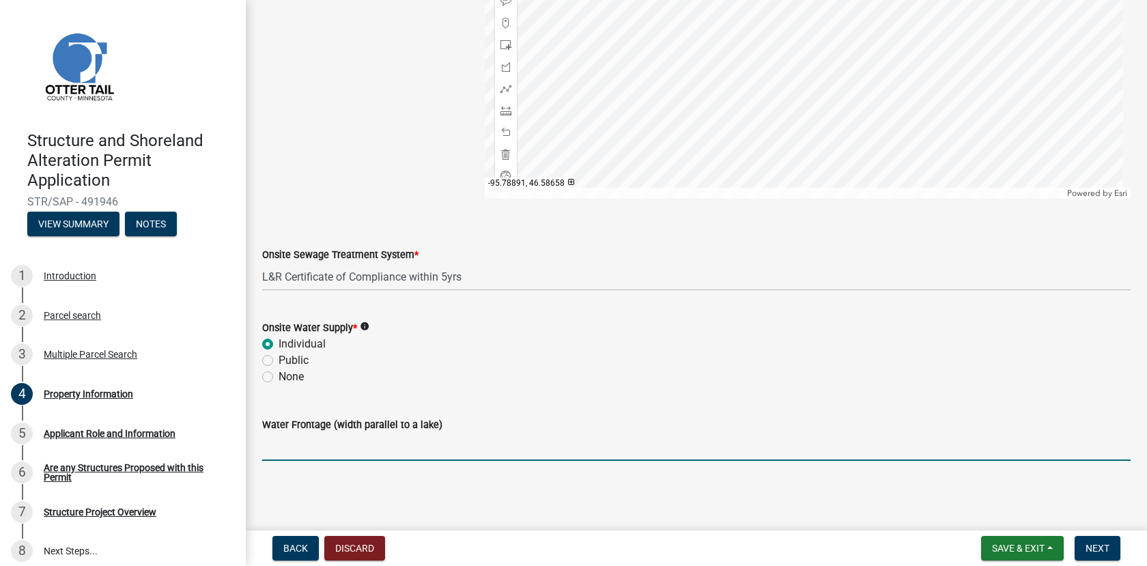
click at [288, 450] on input "Water Frontage (width parallel to a lake)" at bounding box center [696, 447] width 868 height 28
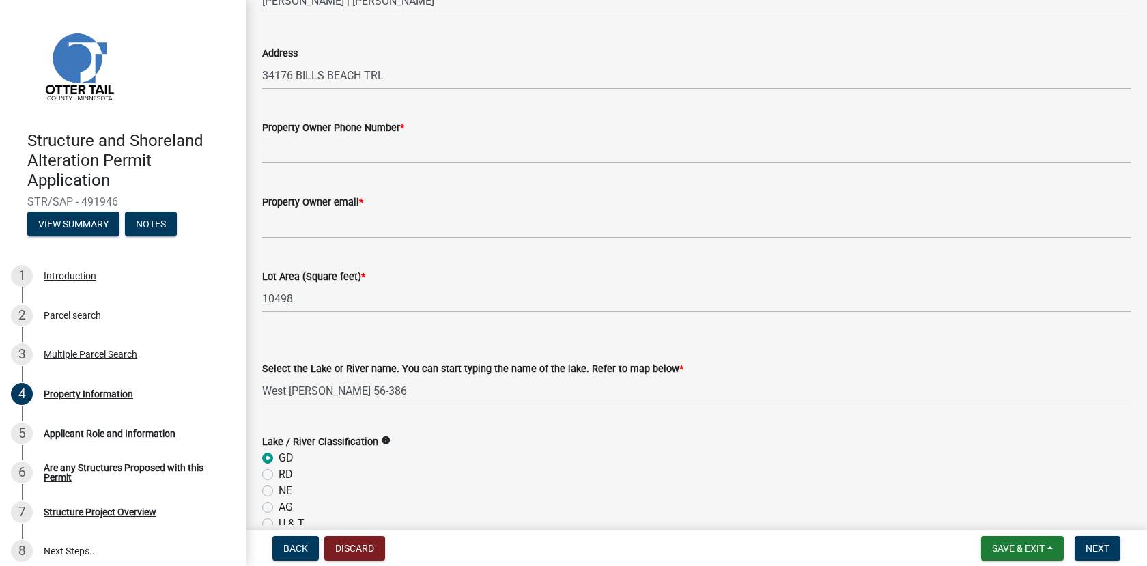
scroll to position [110, 0]
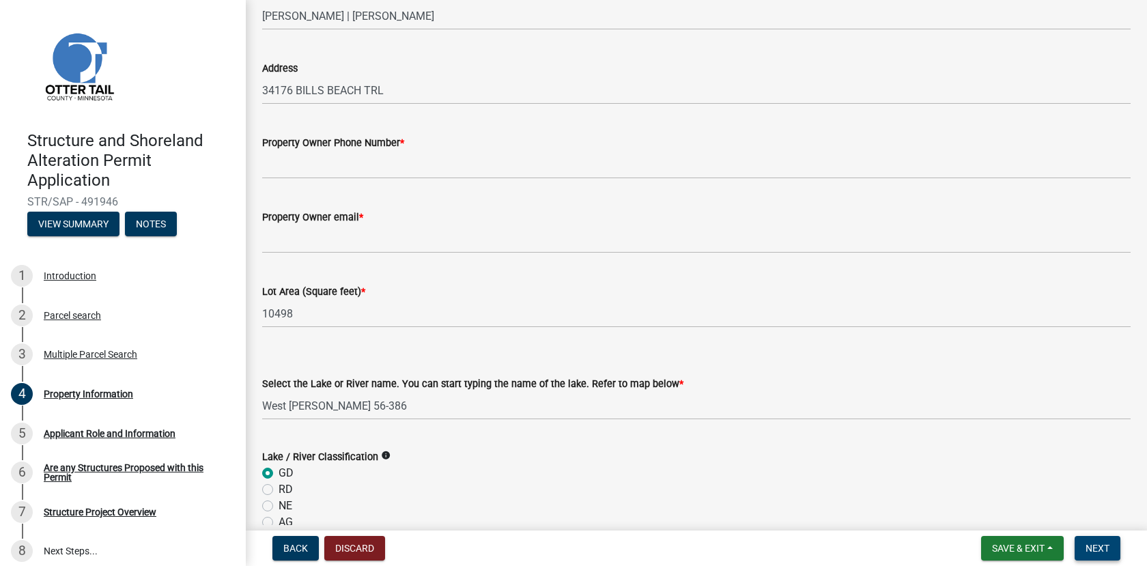
type input "75"
click at [1094, 545] on span "Next" at bounding box center [1097, 548] width 24 height 11
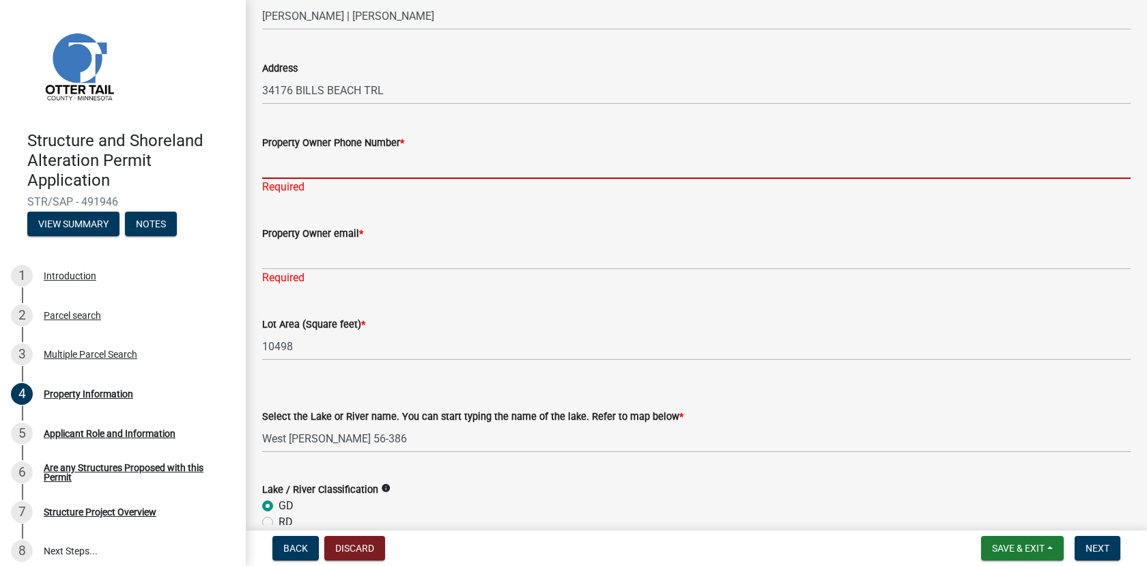
click at [298, 162] on input "Property Owner Phone Number *" at bounding box center [696, 165] width 868 height 28
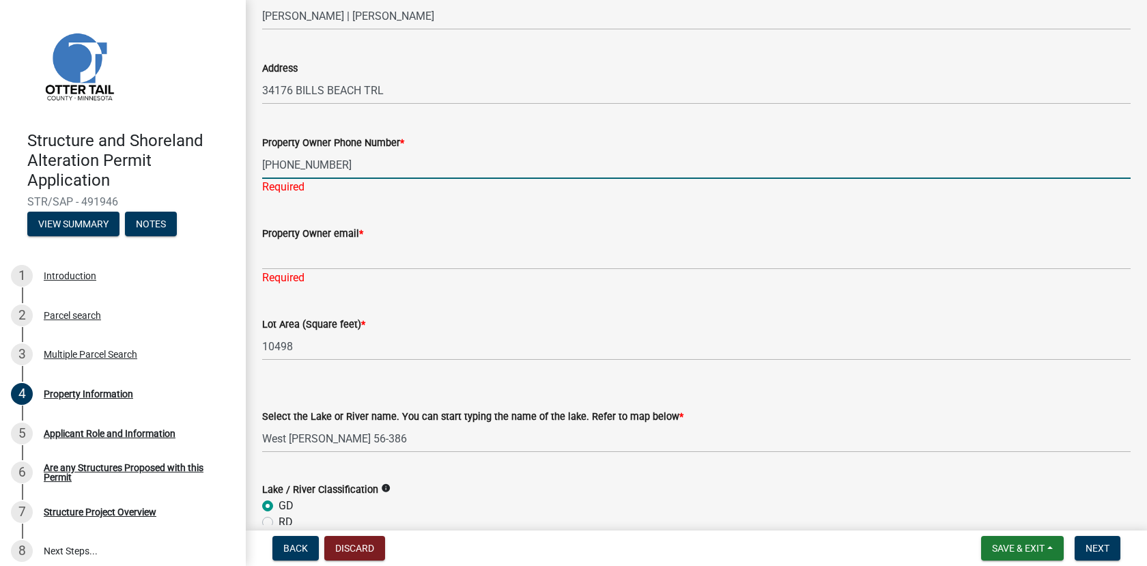
type input "[PHONE_NUMBER]"
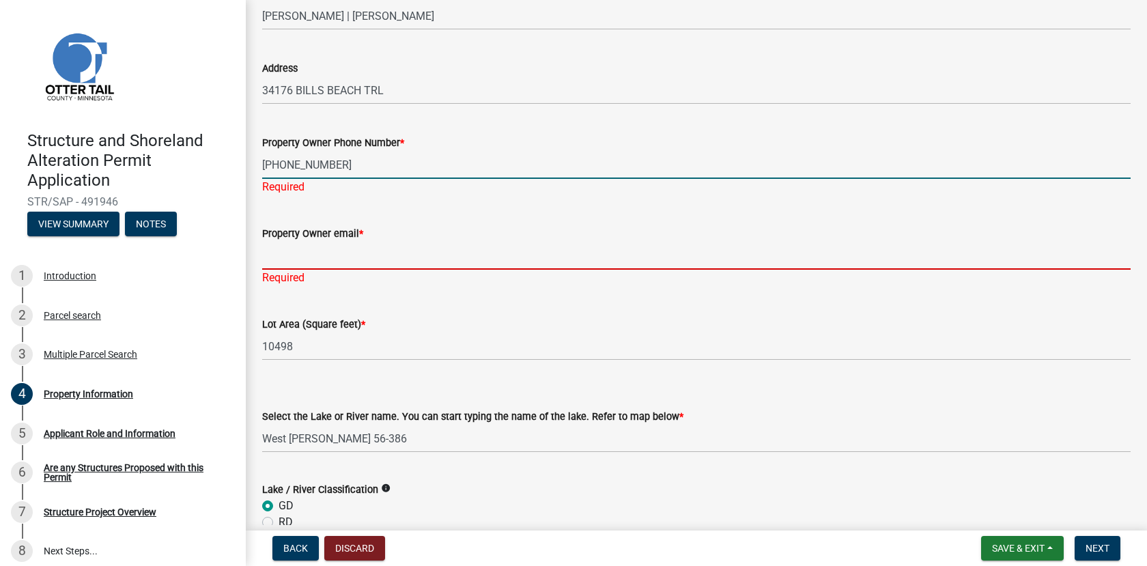
click at [292, 261] on div "Property Owner email * Required" at bounding box center [696, 246] width 868 height 80
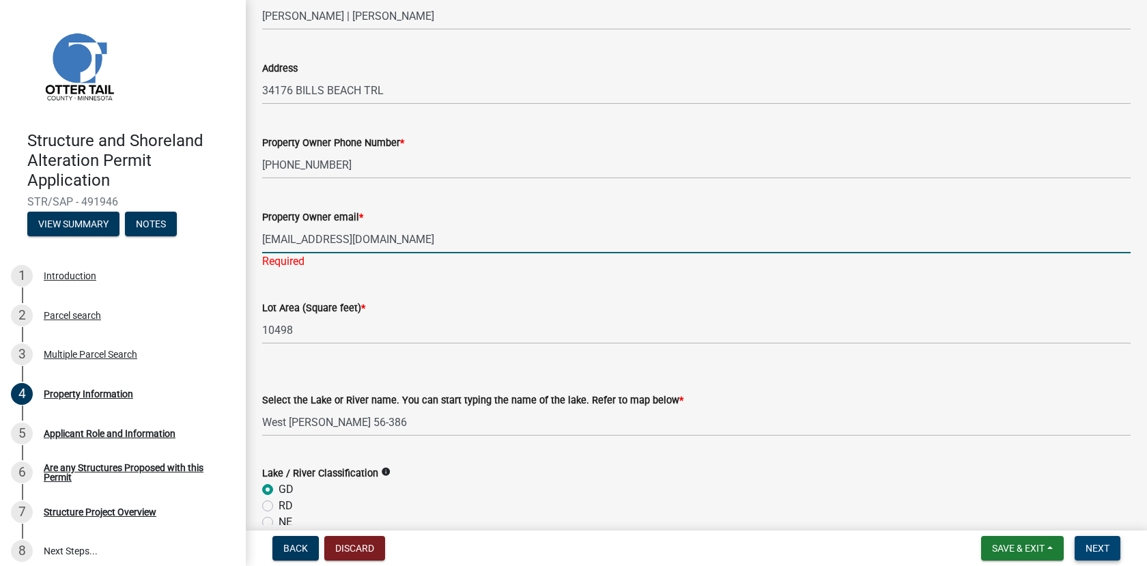
type input "[EMAIL_ADDRESS][DOMAIN_NAME]"
click at [1094, 550] on span "Next" at bounding box center [1097, 548] width 24 height 11
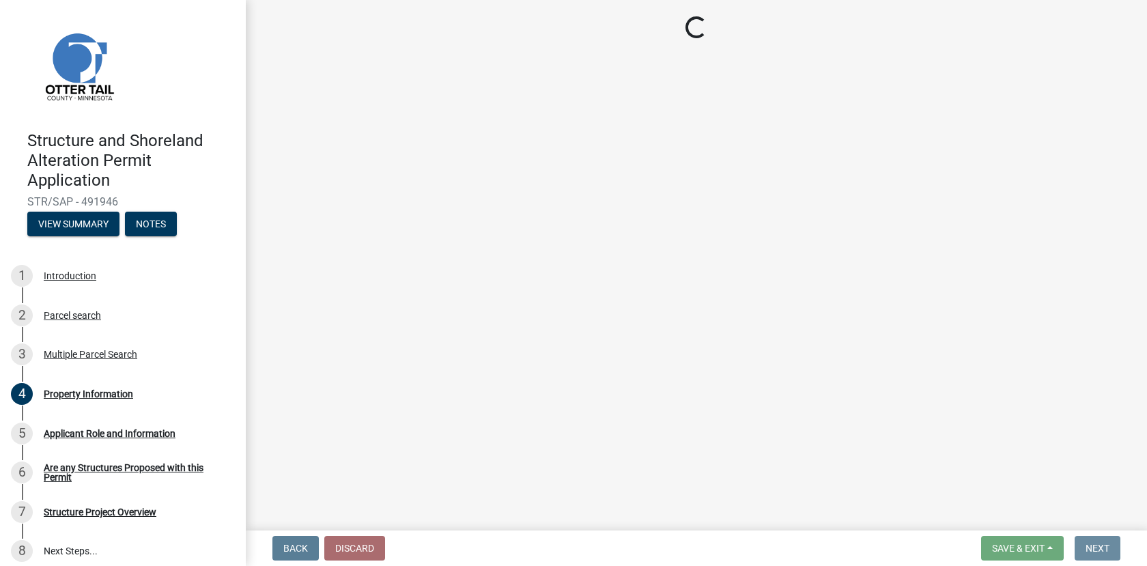
scroll to position [0, 0]
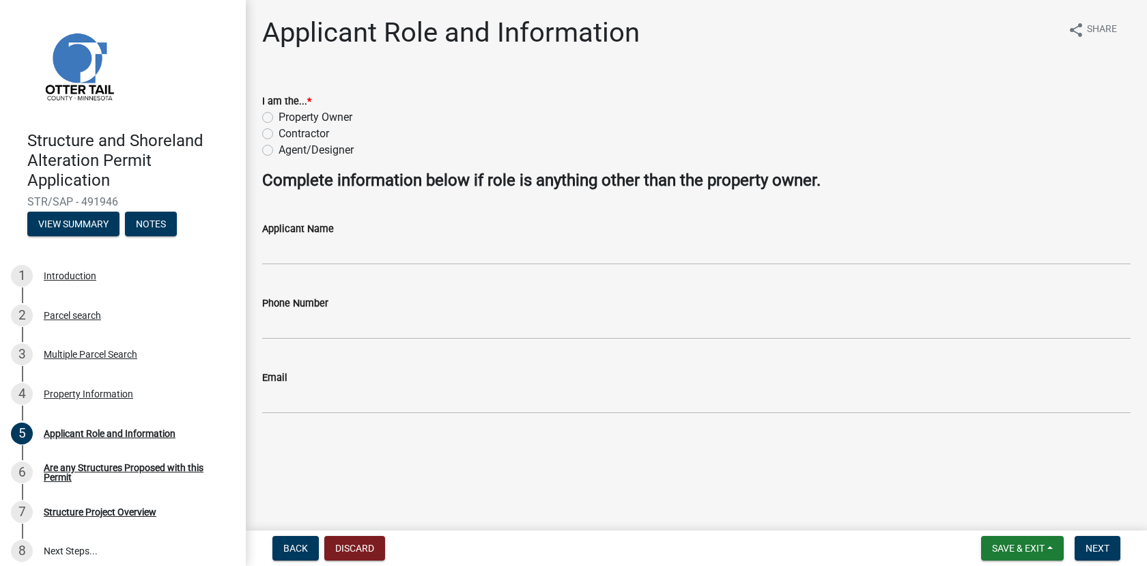
click at [279, 116] on label "Property Owner" at bounding box center [316, 117] width 74 height 16
click at [279, 116] on input "Property Owner" at bounding box center [283, 113] width 9 height 9
radio input "true"
click at [1097, 544] on span "Next" at bounding box center [1097, 548] width 24 height 11
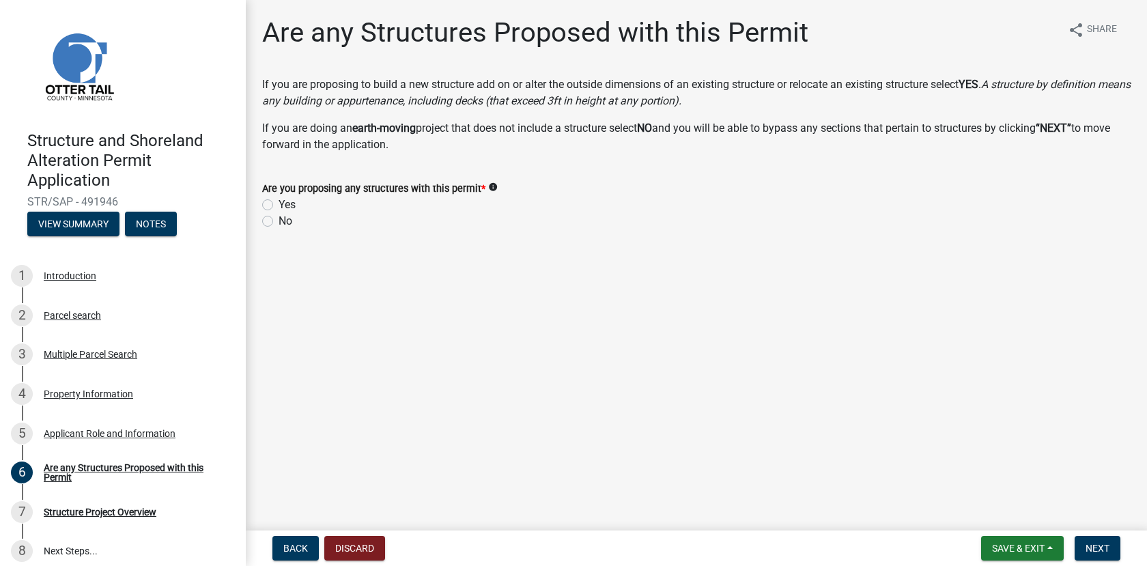
click at [279, 205] on label "Yes" at bounding box center [287, 205] width 17 height 16
click at [279, 205] on input "Yes" at bounding box center [283, 201] width 9 height 9
radio input "true"
click at [1099, 547] on span "Next" at bounding box center [1097, 548] width 24 height 11
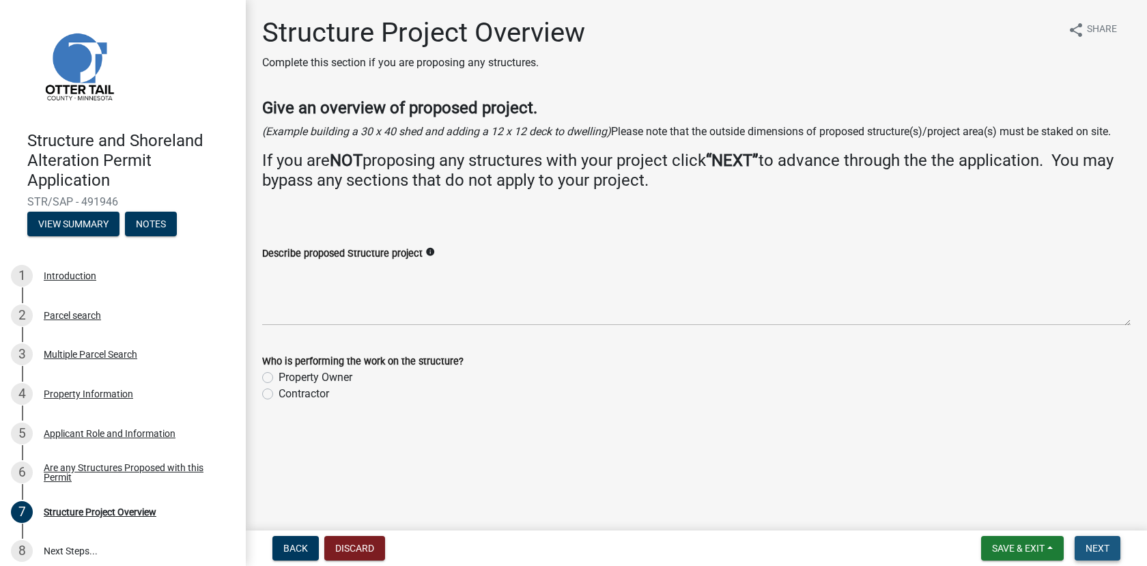
click at [1103, 548] on span "Next" at bounding box center [1097, 548] width 24 height 11
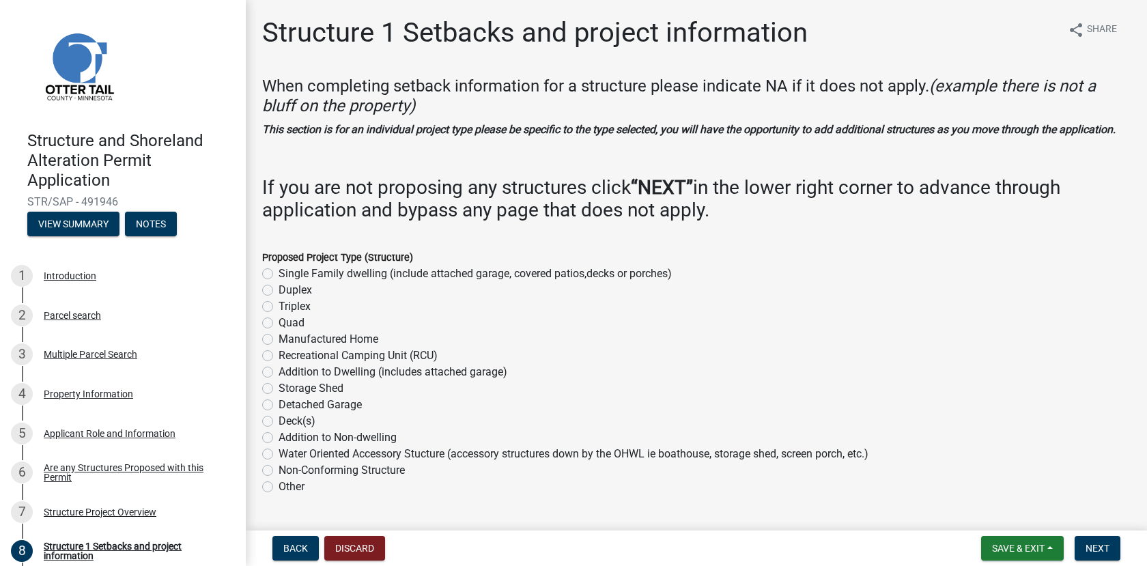
click at [279, 282] on label "Single Family dwelling (include attached garage, covered patios,decks or porche…" at bounding box center [475, 274] width 393 height 16
click at [279, 274] on input "Single Family dwelling (include attached garage, covered patios,decks or porche…" at bounding box center [283, 270] width 9 height 9
radio input "true"
click at [284, 550] on span "Back" at bounding box center [295, 548] width 25 height 11
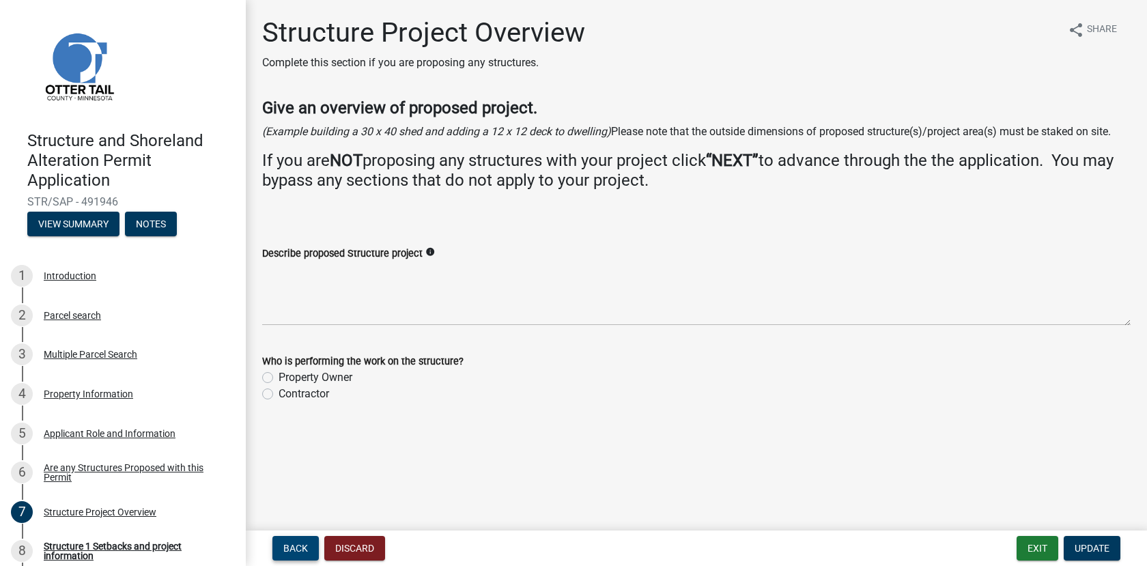
click at [289, 541] on button "Back" at bounding box center [295, 548] width 46 height 25
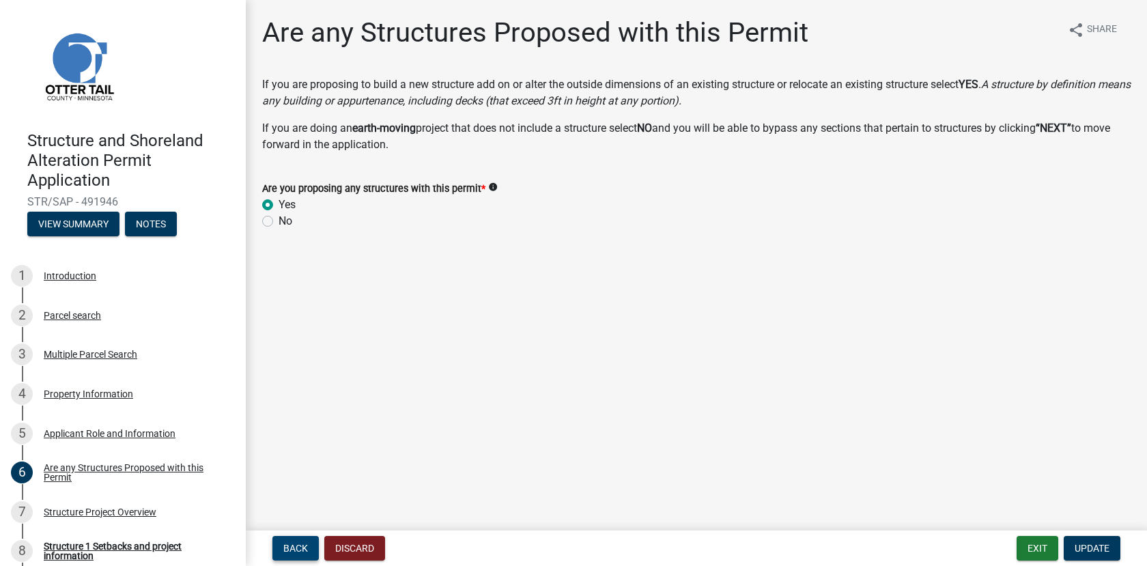
click at [292, 545] on span "Back" at bounding box center [295, 548] width 25 height 11
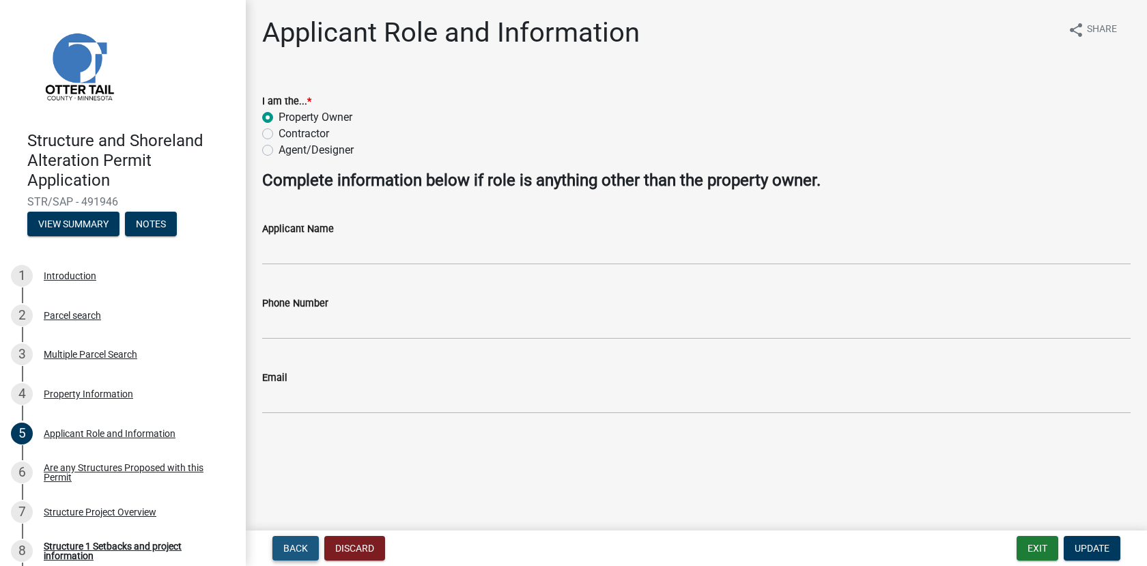
click at [295, 549] on span "Back" at bounding box center [295, 548] width 25 height 11
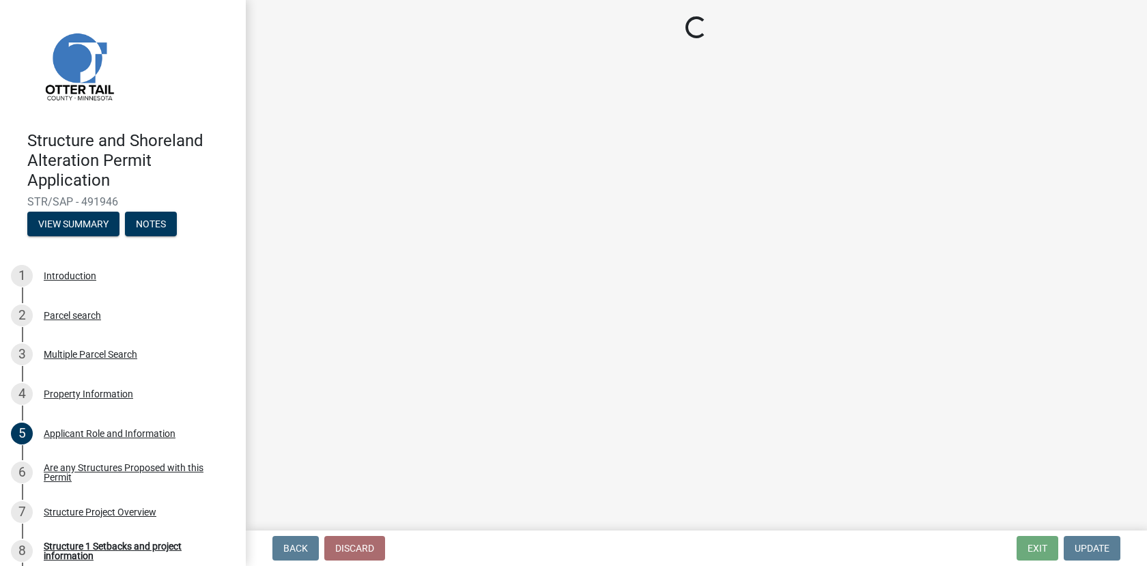
select select "575c96c9-b999-4e4a-9e4c-af57e33bf89a"
select select "bc95ce3f-9706-43bd-97a5-80c1e912429f"
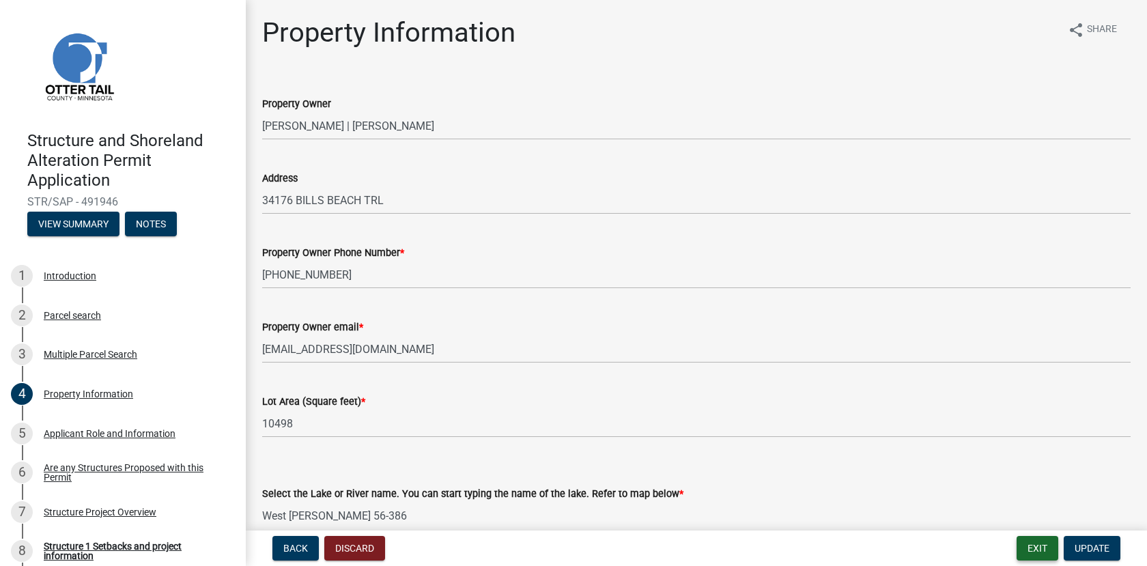
click at [1036, 546] on button "Exit" at bounding box center [1038, 548] width 42 height 25
